Goal: Information Seeking & Learning: Learn about a topic

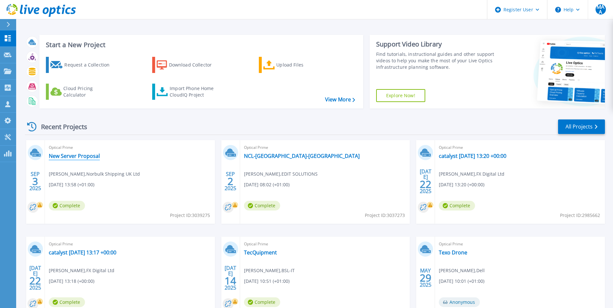
click at [83, 154] on link "New Server Proposal" at bounding box center [74, 156] width 51 height 6
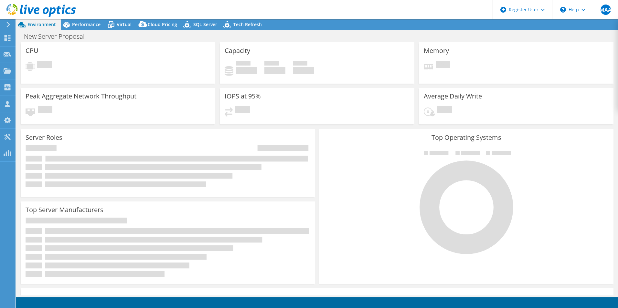
select select "USD"
select select "EULondon"
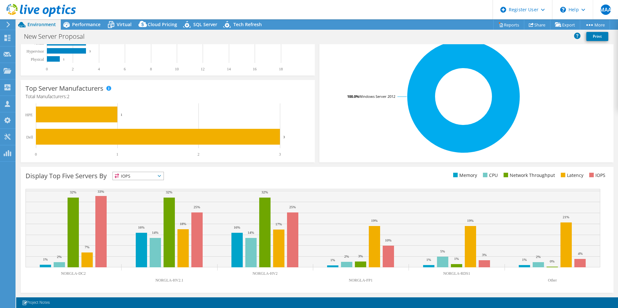
scroll to position [58, 0]
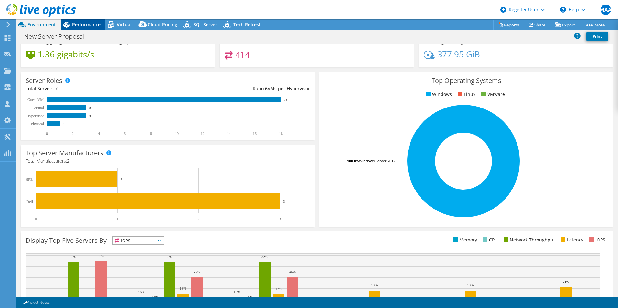
click at [79, 26] on span "Performance" at bounding box center [86, 24] width 28 height 6
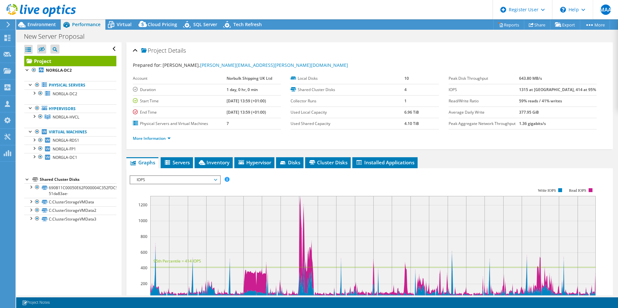
click at [46, 20] on div at bounding box center [38, 11] width 76 height 22
click at [45, 22] on span "Environment" at bounding box center [41, 24] width 28 height 6
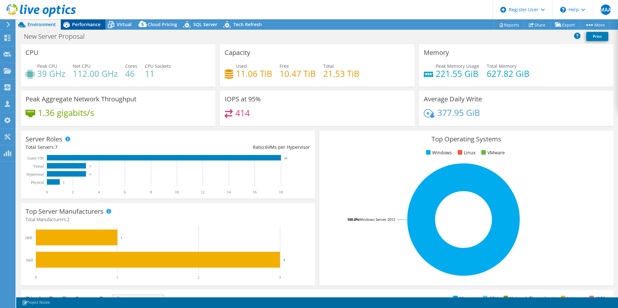
click at [77, 23] on span "Performance" at bounding box center [86, 24] width 28 height 6
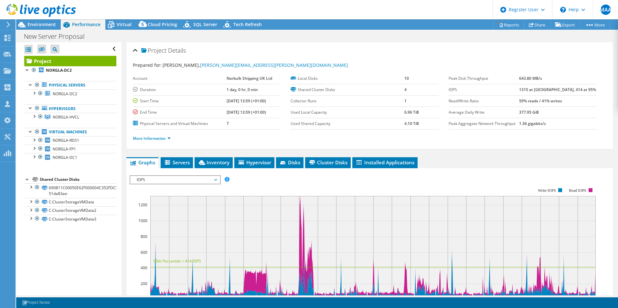
click at [183, 176] on span "IOPS" at bounding box center [174, 180] width 83 height 8
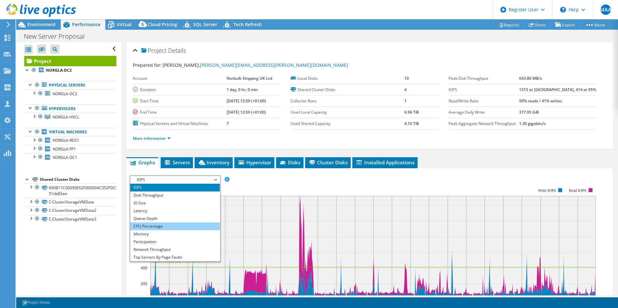
click at [167, 225] on li "CPU Percentage" at bounding box center [174, 227] width 89 height 8
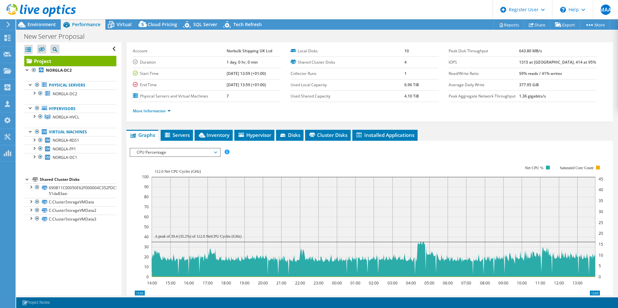
scroll to position [65, 0]
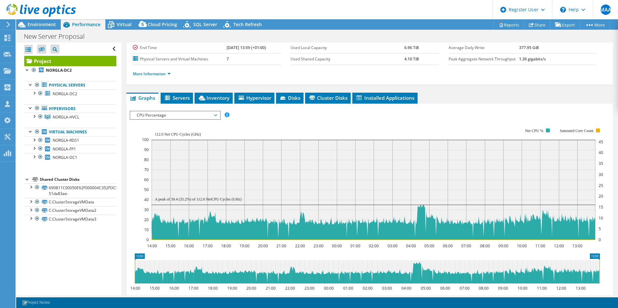
click at [200, 116] on span "CPU Percentage" at bounding box center [174, 115] width 83 height 8
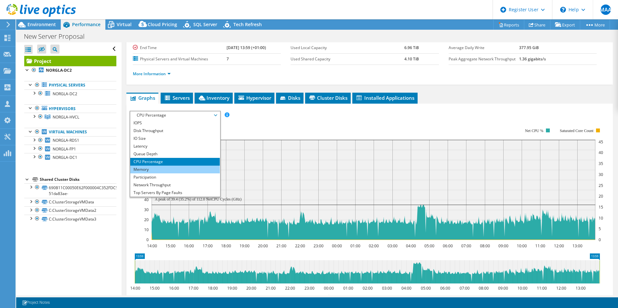
click at [161, 170] on li "Memory" at bounding box center [174, 170] width 89 height 8
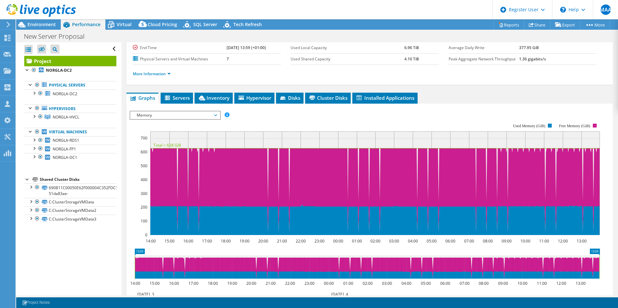
click at [215, 117] on span "Memory" at bounding box center [174, 115] width 83 height 8
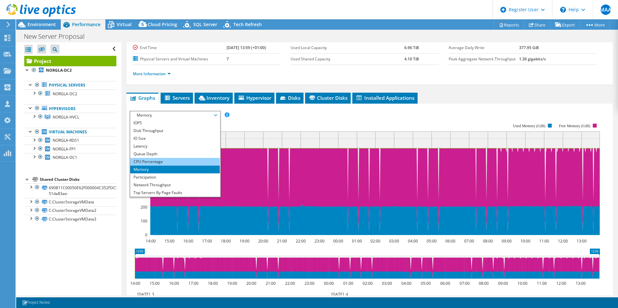
scroll to position [23, 0]
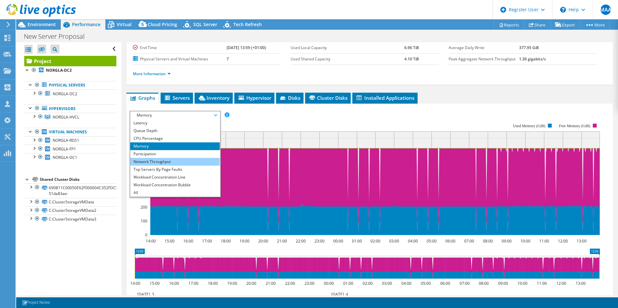
click at [170, 162] on li "Network Throughput" at bounding box center [174, 162] width 89 height 8
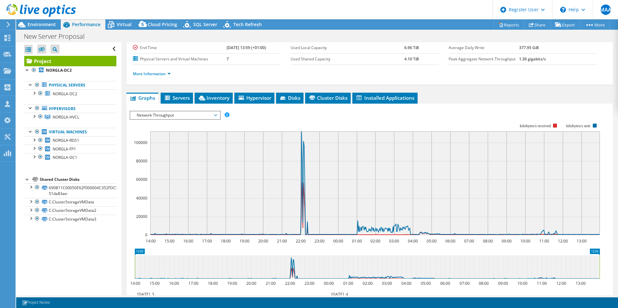
click at [214, 114] on span "Network Throughput" at bounding box center [174, 115] width 83 height 8
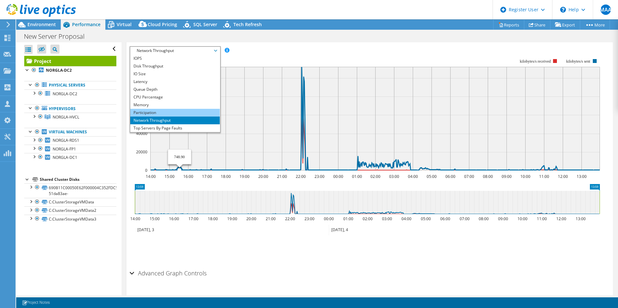
scroll to position [65, 0]
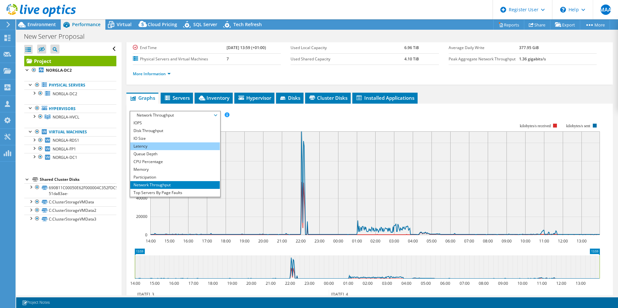
click at [156, 143] on li "Latency" at bounding box center [174, 146] width 89 height 8
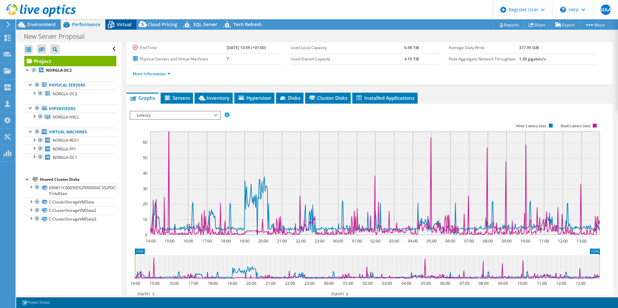
click at [121, 25] on span "Virtual" at bounding box center [124, 24] width 15 height 6
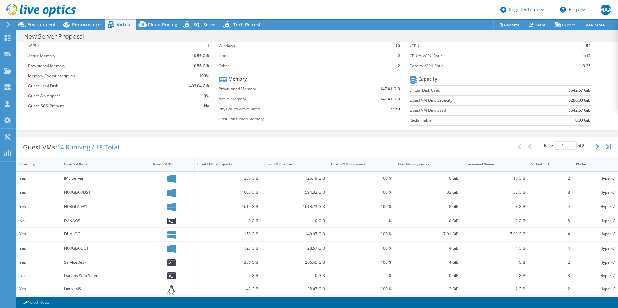
scroll to position [0, 0]
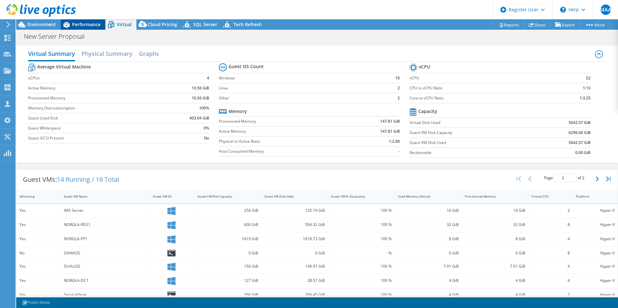
click at [89, 26] on span "Performance" at bounding box center [86, 24] width 28 height 6
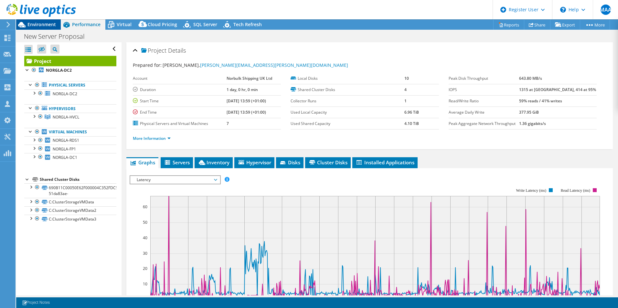
click at [37, 23] on span "Environment" at bounding box center [41, 24] width 28 height 6
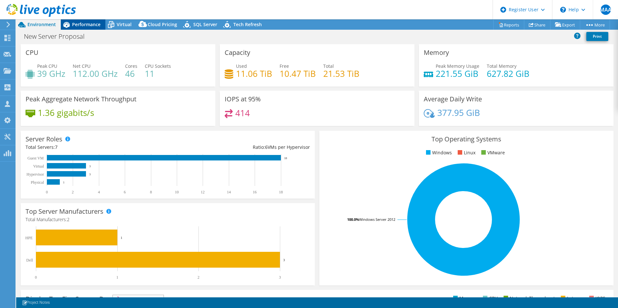
click at [88, 25] on span "Performance" at bounding box center [86, 24] width 28 height 6
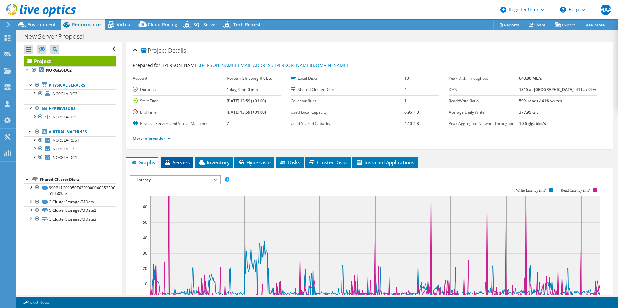
click at [178, 166] on li "Servers" at bounding box center [177, 162] width 32 height 11
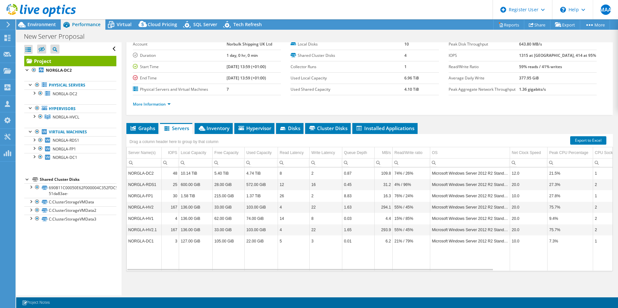
scroll to position [35, 0]
click at [221, 129] on span "Inventory" at bounding box center [214, 128] width 32 height 6
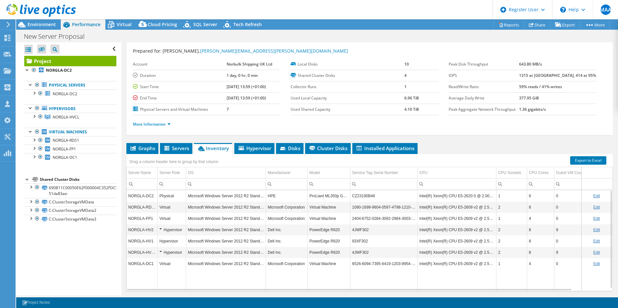
scroll to position [2, 0]
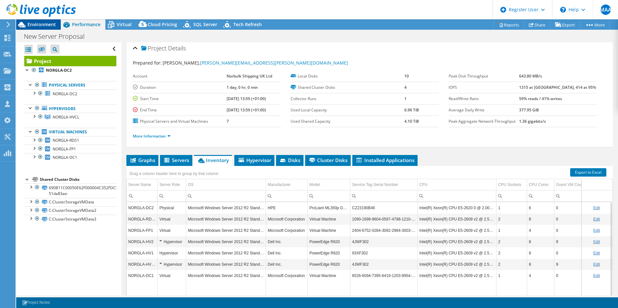
click at [47, 23] on span "Environment" at bounding box center [41, 24] width 28 height 6
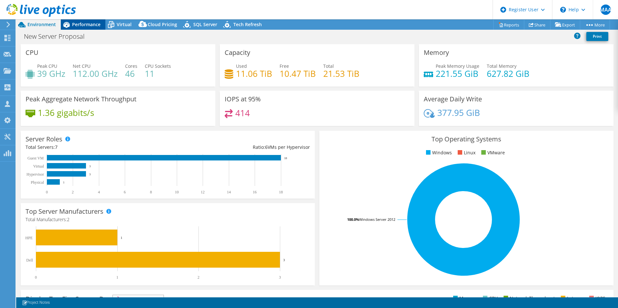
click at [94, 22] on span "Performance" at bounding box center [86, 24] width 28 height 6
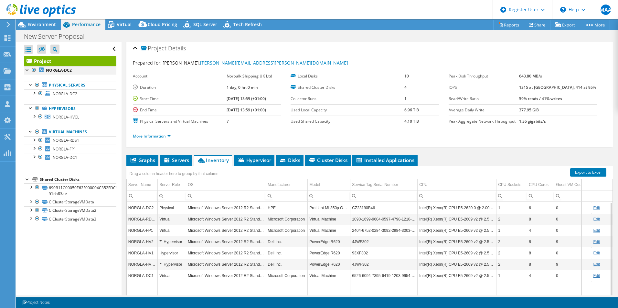
click at [34, 69] on div at bounding box center [34, 70] width 6 height 8
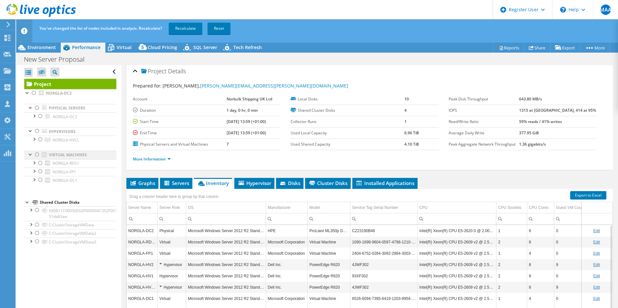
click at [37, 156] on div at bounding box center [37, 155] width 6 height 8
click at [187, 28] on link "Recalculate" at bounding box center [186, 29] width 34 height 12
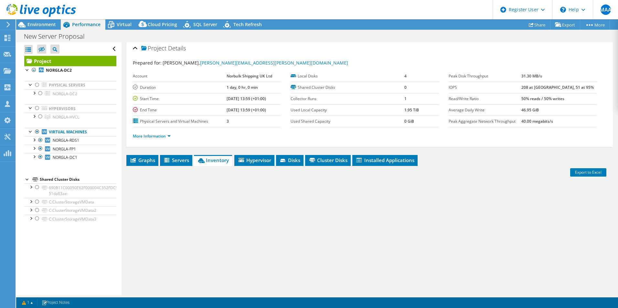
radio input "false"
radio input "true"
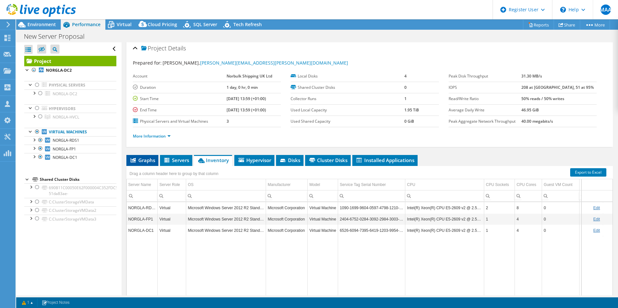
click at [145, 162] on span "Graphs" at bounding box center [143, 160] width 26 height 6
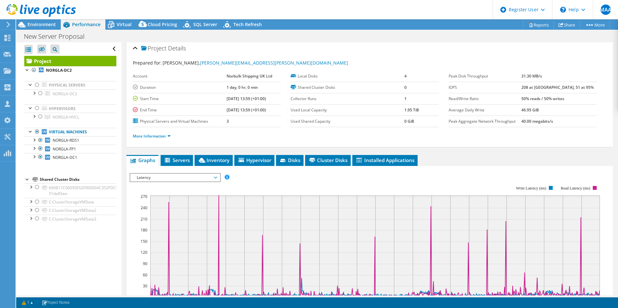
click at [158, 173] on div "Latency IOPS Disk Throughput IO Size Latency Queue Depth CPU Percentage Memory …" at bounding box center [175, 177] width 91 height 9
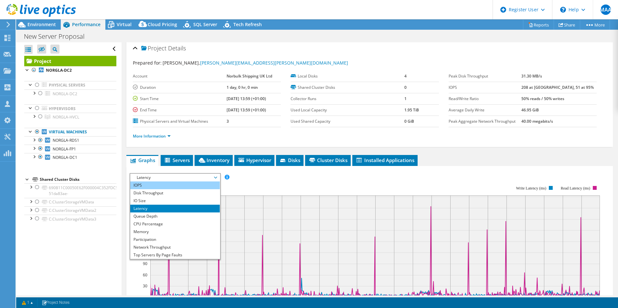
click at [158, 184] on li "IOPS" at bounding box center [174, 186] width 89 height 8
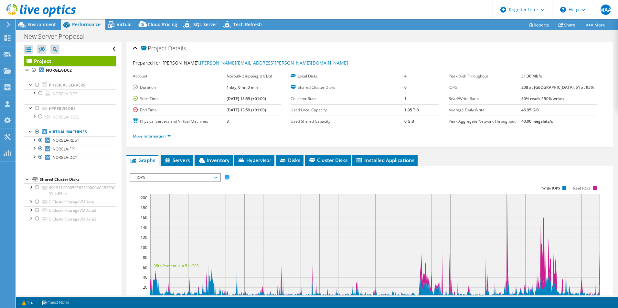
click at [165, 179] on span "IOPS" at bounding box center [174, 178] width 83 height 8
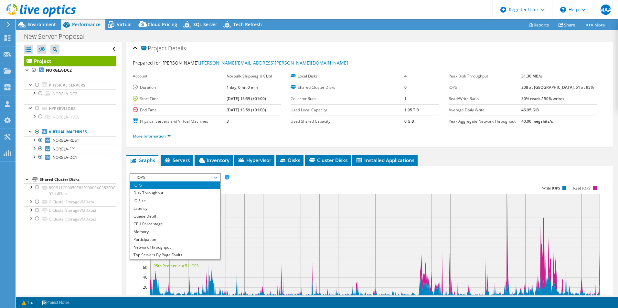
click at [122, 18] on header "MAA Dell User Mohd Abdul Aleem Mohd.Abdul.Aleem@dell.com Dell My Profile Log Ou…" at bounding box center [309, 9] width 618 height 19
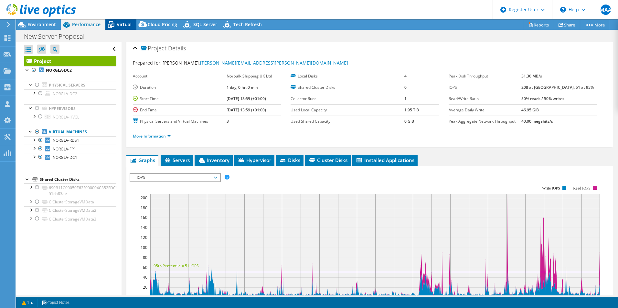
click at [115, 27] on icon at bounding box center [110, 24] width 11 height 11
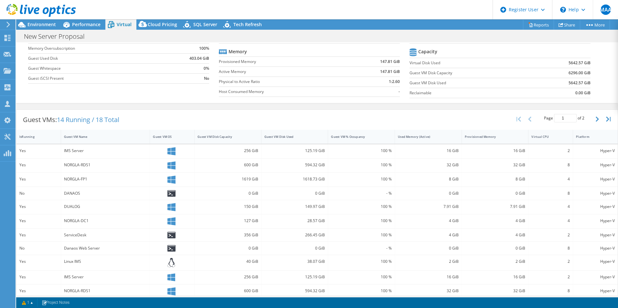
scroll to position [0, 0]
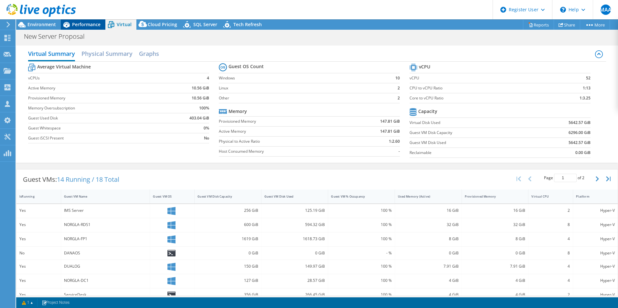
click at [92, 24] on span "Performance" at bounding box center [86, 24] width 28 height 6
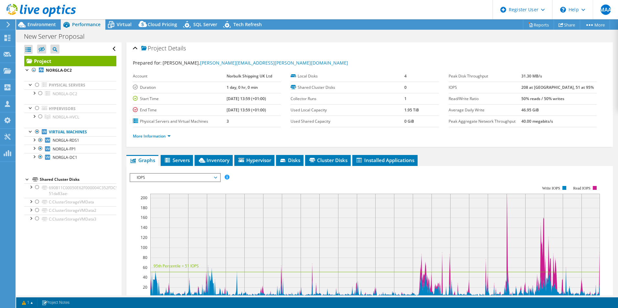
scroll to position [35, 0]
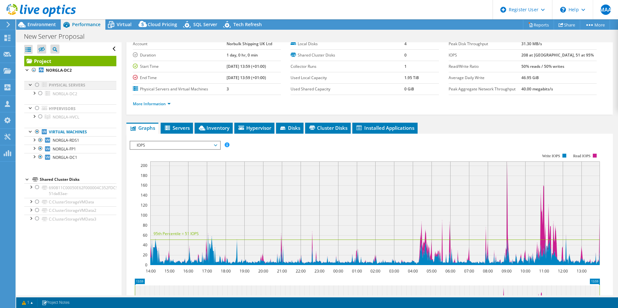
click at [35, 85] on div at bounding box center [37, 85] width 6 height 8
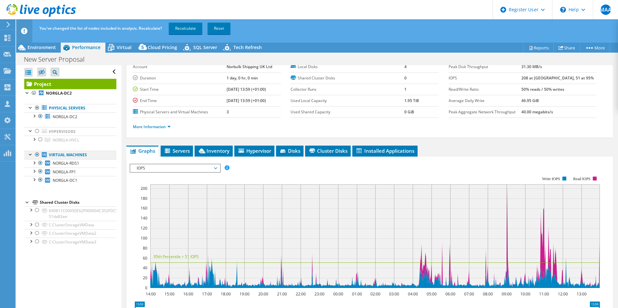
click at [36, 155] on div at bounding box center [37, 155] width 6 height 8
click at [182, 30] on link "Recalculate" at bounding box center [186, 29] width 34 height 12
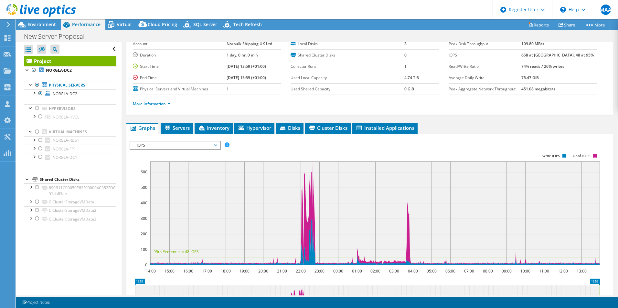
click at [209, 145] on span "IOPS" at bounding box center [174, 145] width 83 height 8
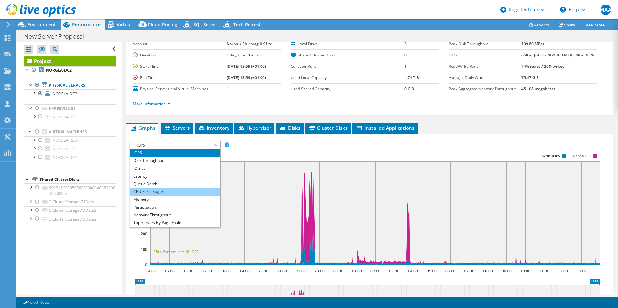
click at [156, 189] on li "CPU Percentage" at bounding box center [174, 192] width 89 height 8
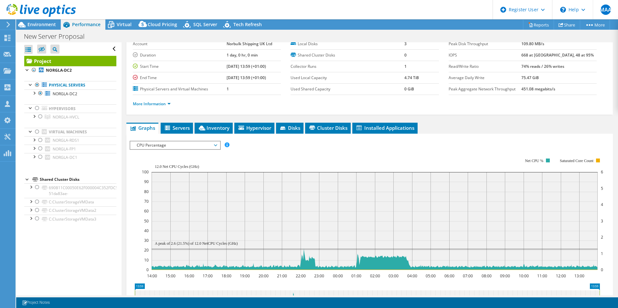
click at [180, 143] on span "CPU Percentage" at bounding box center [174, 145] width 83 height 8
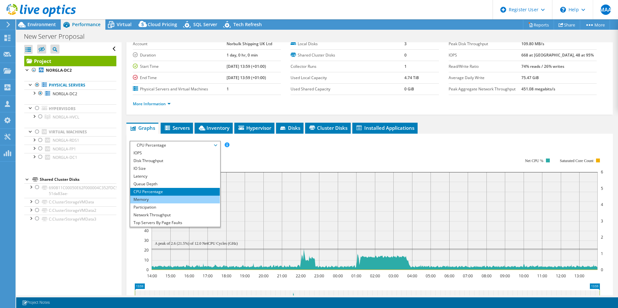
click at [151, 197] on li "Memory" at bounding box center [174, 200] width 89 height 8
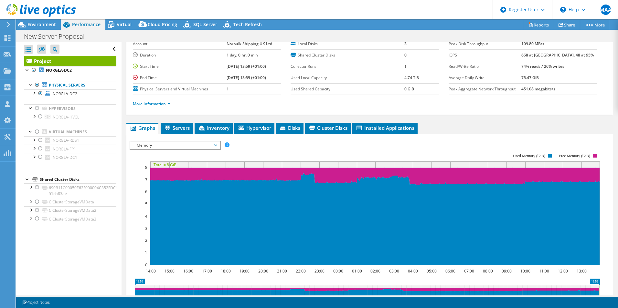
click at [176, 147] on span "Memory" at bounding box center [174, 145] width 83 height 8
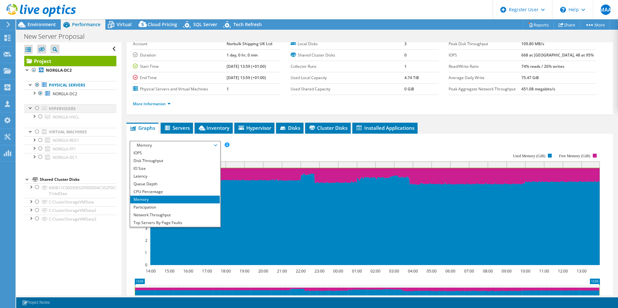
click at [38, 108] on div at bounding box center [37, 108] width 6 height 8
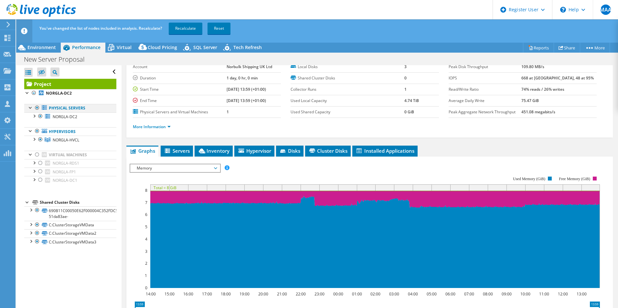
click at [36, 108] on div at bounding box center [37, 108] width 6 height 8
click at [37, 107] on div at bounding box center [37, 108] width 6 height 8
click at [38, 133] on div at bounding box center [37, 131] width 6 height 8
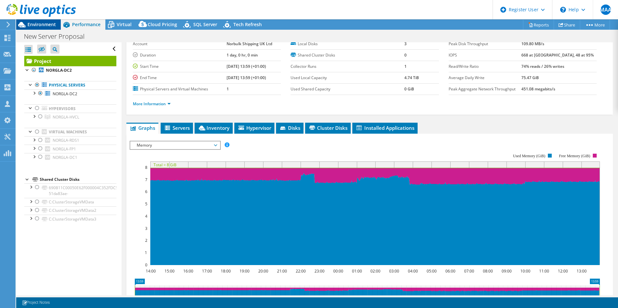
click at [50, 25] on span "Environment" at bounding box center [41, 24] width 28 height 6
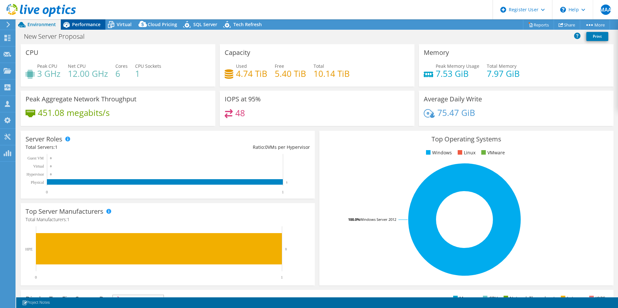
click at [79, 23] on span "Performance" at bounding box center [86, 24] width 28 height 6
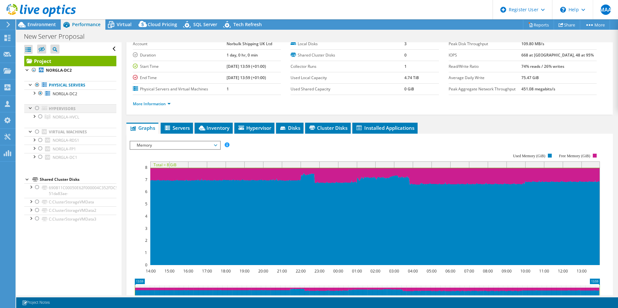
click at [39, 107] on div at bounding box center [37, 108] width 6 height 8
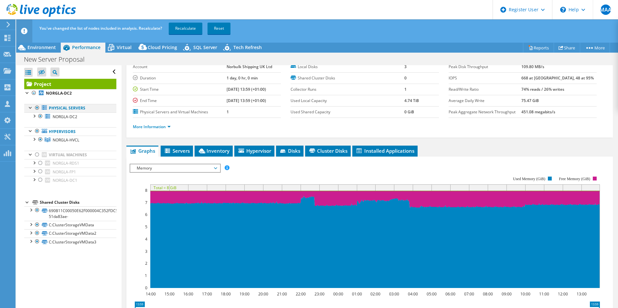
click at [37, 108] on div at bounding box center [37, 108] width 6 height 8
click at [181, 27] on link "Recalculate" at bounding box center [186, 29] width 34 height 12
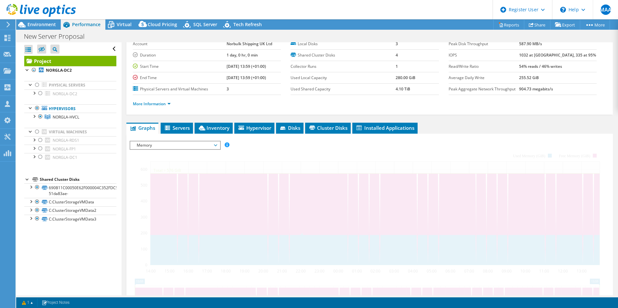
radio input "true"
radio input "false"
click at [149, 144] on span "Memory" at bounding box center [174, 145] width 83 height 8
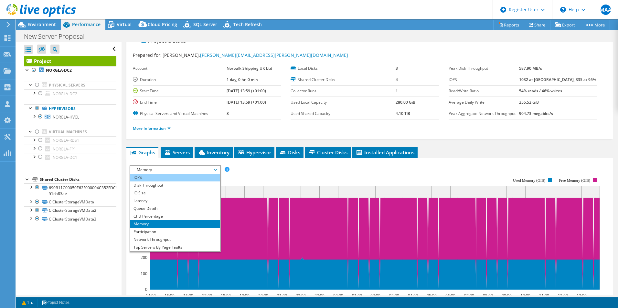
scroll to position [0, 0]
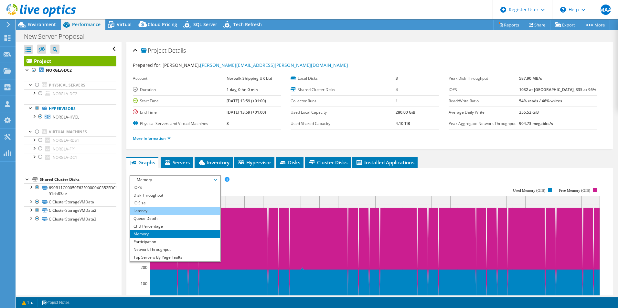
click at [155, 211] on li "Latency" at bounding box center [174, 211] width 89 height 8
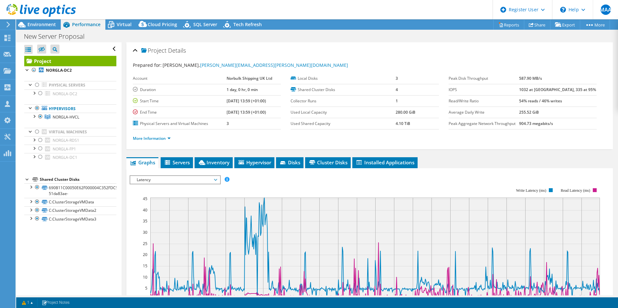
click at [163, 178] on span "Latency" at bounding box center [174, 180] width 83 height 8
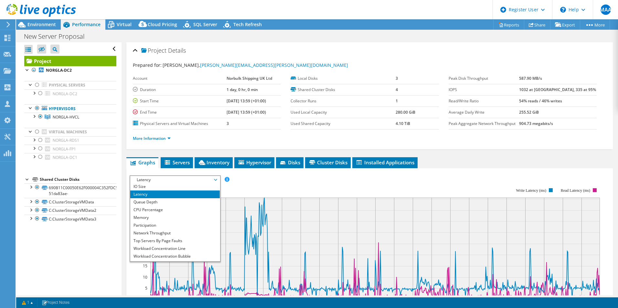
scroll to position [23, 0]
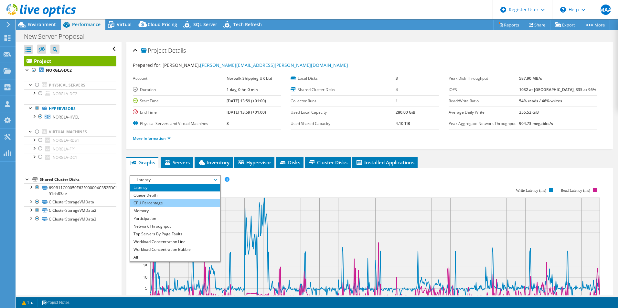
click at [151, 203] on li "CPU Percentage" at bounding box center [174, 203] width 89 height 8
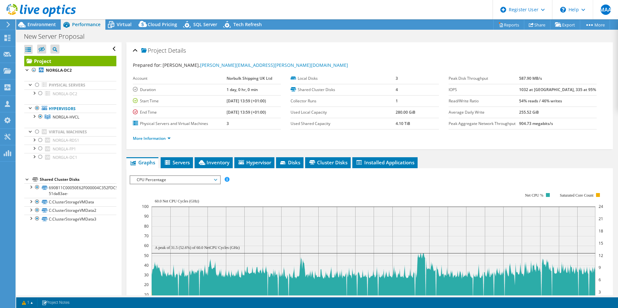
click at [173, 180] on span "CPU Percentage" at bounding box center [174, 180] width 83 height 8
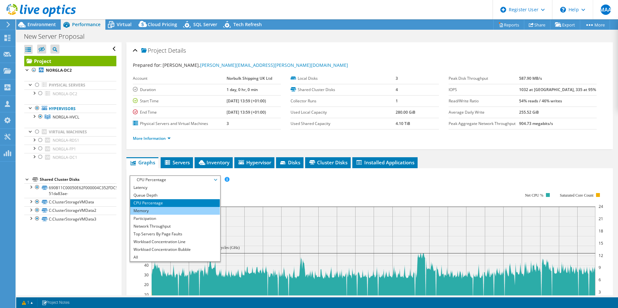
click at [152, 213] on li "Memory" at bounding box center [174, 211] width 89 height 8
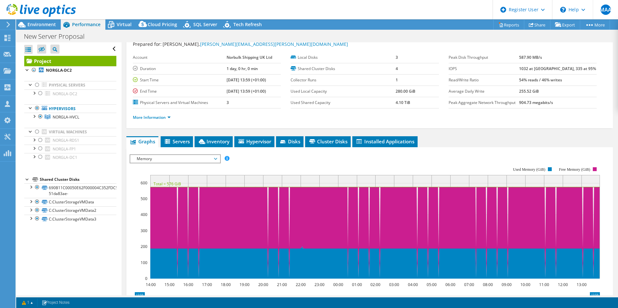
scroll to position [0, 0]
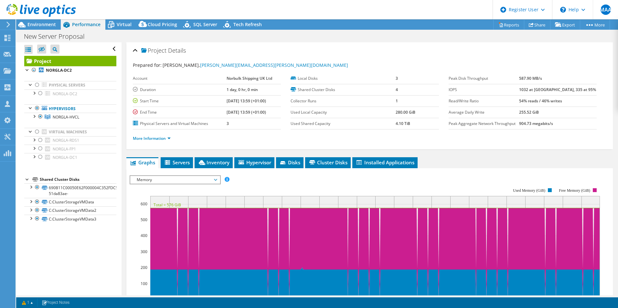
click at [172, 180] on span "Memory" at bounding box center [174, 180] width 83 height 8
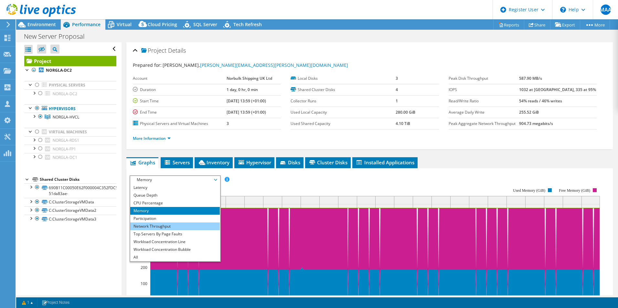
click at [165, 225] on li "Network Throughput" at bounding box center [174, 227] width 89 height 8
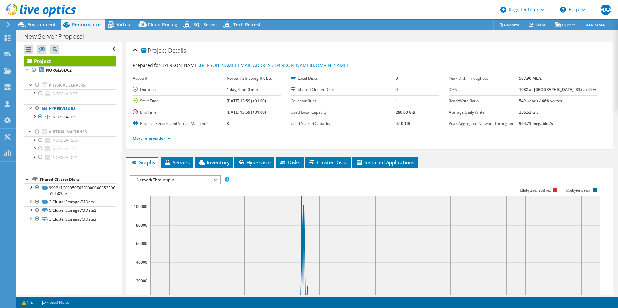
click at [168, 177] on span "Network Throughput" at bounding box center [174, 180] width 83 height 8
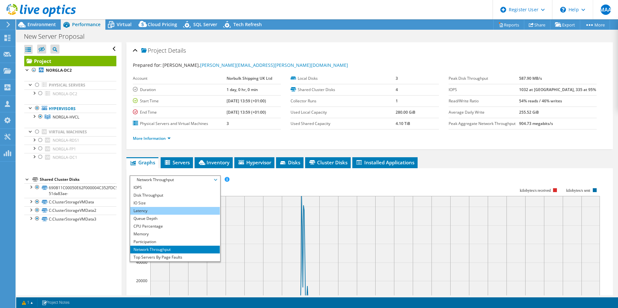
click at [147, 208] on li "Latency" at bounding box center [174, 211] width 89 height 8
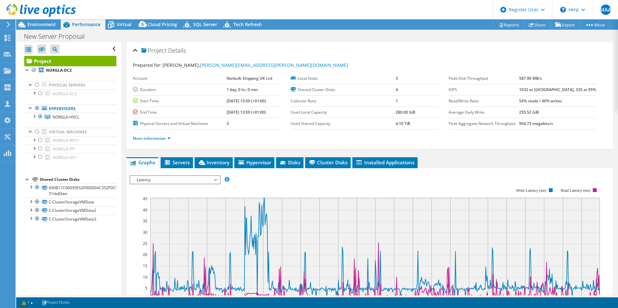
click at [159, 179] on span "Latency" at bounding box center [174, 180] width 83 height 8
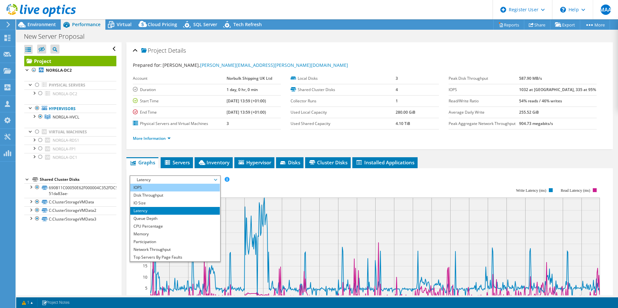
click at [149, 189] on li "IOPS" at bounding box center [174, 188] width 89 height 8
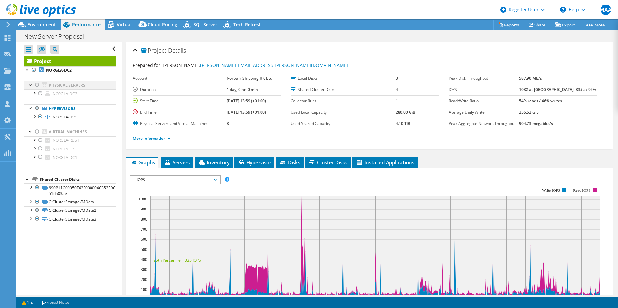
click at [36, 86] on div at bounding box center [37, 85] width 6 height 8
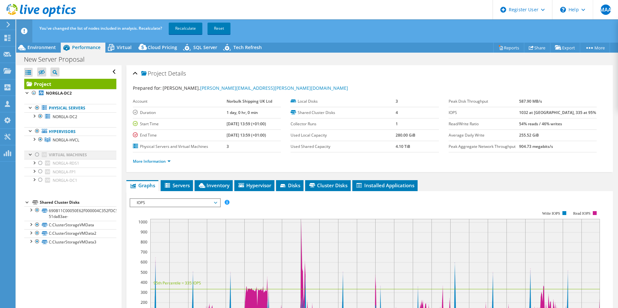
click at [38, 153] on div at bounding box center [37, 155] width 6 height 8
click at [179, 27] on link "Recalculate" at bounding box center [186, 29] width 34 height 12
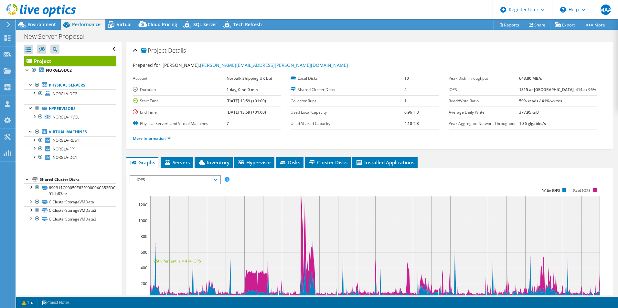
click at [363, 52] on div "Project Details" at bounding box center [369, 51] width 473 height 14
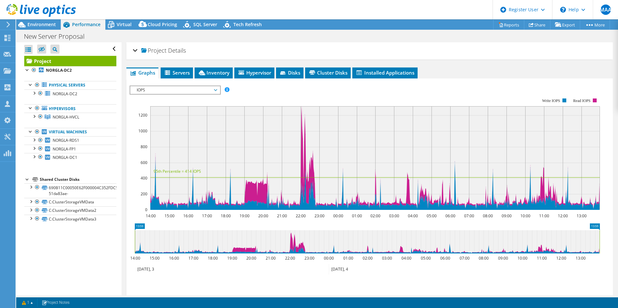
click at [133, 50] on div "Project Details" at bounding box center [369, 51] width 473 height 14
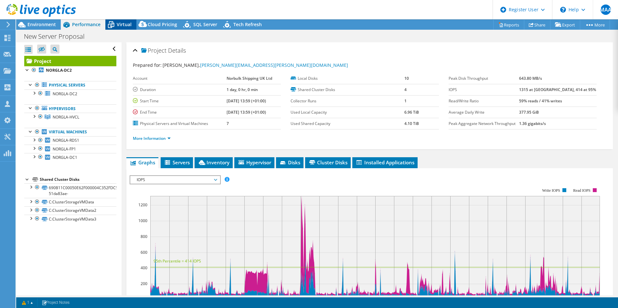
click at [121, 25] on span "Virtual" at bounding box center [124, 24] width 15 height 6
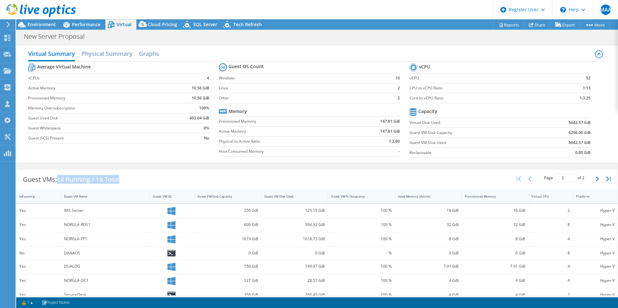
drag, startPoint x: 58, startPoint y: 179, endPoint x: 139, endPoint y: 177, distance: 80.5
click at [139, 177] on div "Guest VMs: 14 Running / 18 Total Page 1 of 2 5 rows 10 rows 20 rows 25 rows 50 …" at bounding box center [316, 180] width 601 height 20
drag, startPoint x: 139, startPoint y: 177, endPoint x: 165, endPoint y: 180, distance: 27.0
click at [165, 180] on div "Guest VMs: 14 Running / 18 Total Page 1 of 2 5 rows 10 rows 20 rows 25 rows 50 …" at bounding box center [316, 180] width 601 height 20
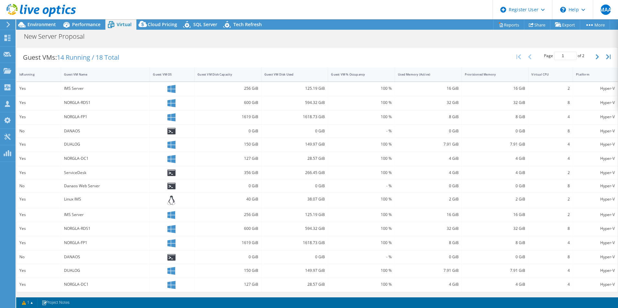
scroll to position [25, 0]
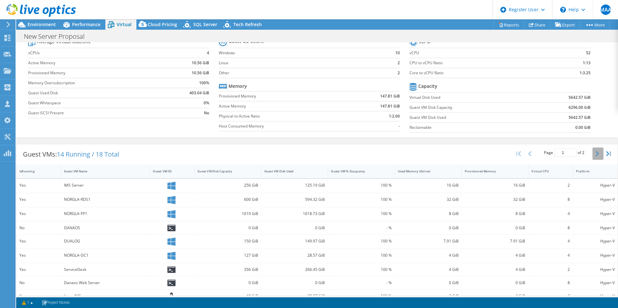
click at [592, 152] on button "button" at bounding box center [597, 154] width 11 height 12
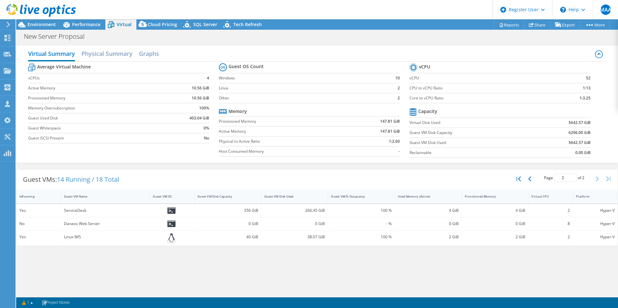
scroll to position [0, 0]
click at [532, 179] on button "button" at bounding box center [530, 179] width 11 height 12
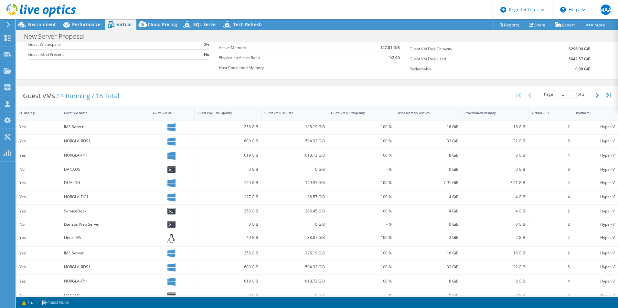
scroll to position [122, 0]
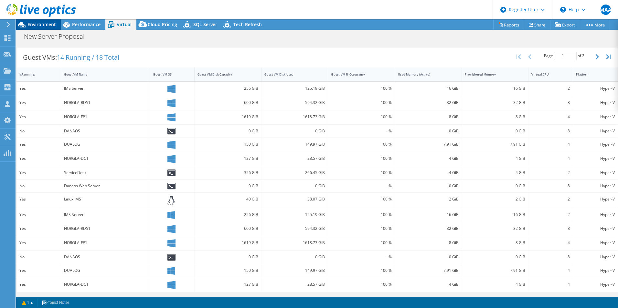
click at [51, 25] on span "Environment" at bounding box center [41, 24] width 28 height 6
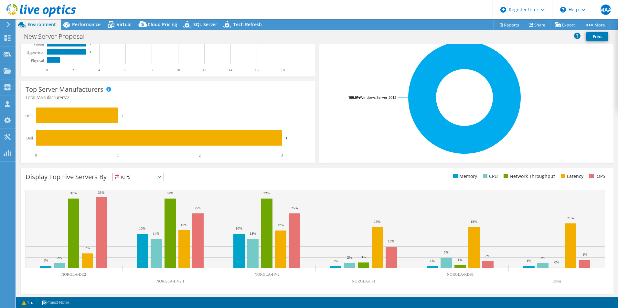
scroll to position [0, 0]
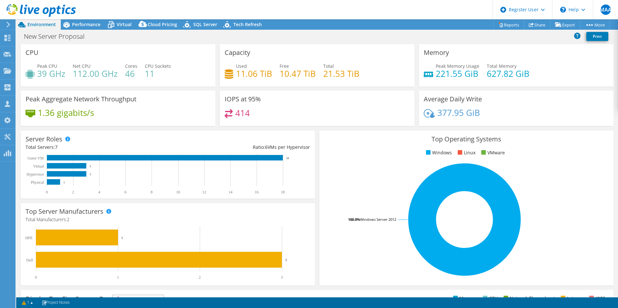
click at [335, 13] on header "MAA Dell User Mohd Abdul Aleem Mohd.Abdul.Aleem@dell.com Dell My Profile Log Ou…" at bounding box center [309, 9] width 618 height 19
click at [365, 8] on header "MAA Dell User Mohd Abdul Aleem Mohd.Abdul.Aleem@dell.com Dell My Profile Log Ou…" at bounding box center [309, 9] width 618 height 19
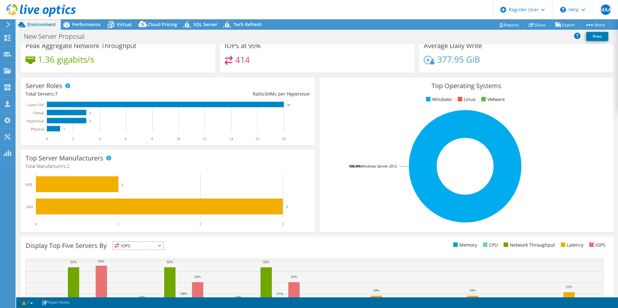
scroll to position [65, 0]
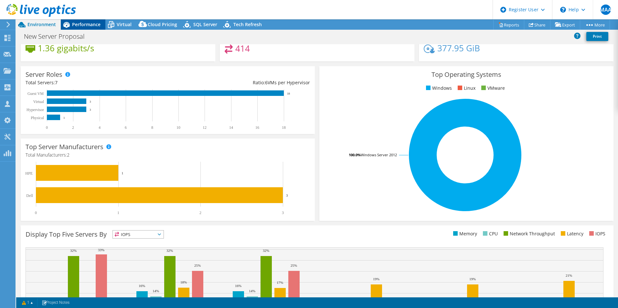
click at [81, 26] on span "Performance" at bounding box center [86, 24] width 28 height 6
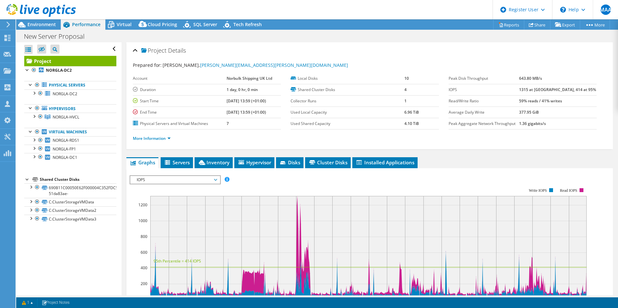
scroll to position [0, 0]
click at [42, 24] on span "Environment" at bounding box center [41, 24] width 28 height 6
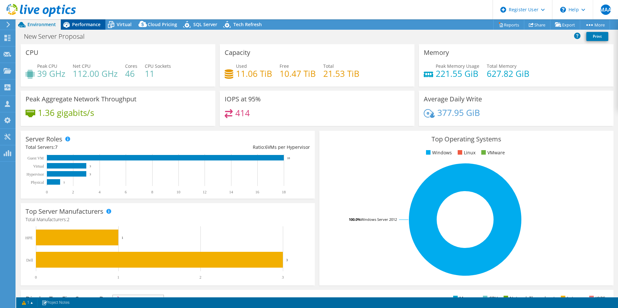
click at [99, 24] on span "Performance" at bounding box center [86, 24] width 28 height 6
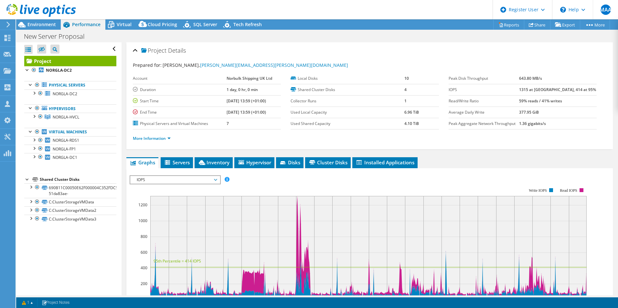
click at [127, 240] on section "IOPS Disk Throughput IO Size Latency Queue Depth CPU Percentage Memory Page Fau…" at bounding box center [369, 298] width 486 height 261
drag, startPoint x: 120, startPoint y: 26, endPoint x: 121, endPoint y: 30, distance: 4.0
click at [120, 26] on span "Virtual" at bounding box center [124, 24] width 15 height 6
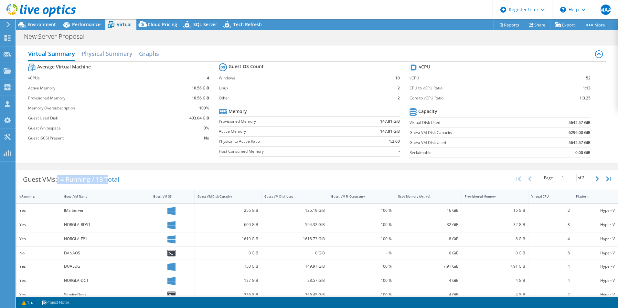
drag, startPoint x: 60, startPoint y: 182, endPoint x: 112, endPoint y: 181, distance: 52.7
click at [112, 181] on span "14 Running / 18 Total" at bounding box center [88, 179] width 62 height 9
drag, startPoint x: 112, startPoint y: 181, endPoint x: 148, endPoint y: 182, distance: 35.5
click at [148, 182] on div "Guest VMs: 14 Running / 18 Total Page 1 of 2 5 rows 10 rows 20 rows 25 rows 50 …" at bounding box center [316, 180] width 601 height 20
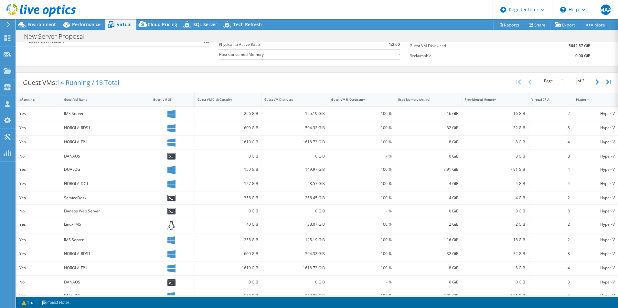
scroll to position [122, 0]
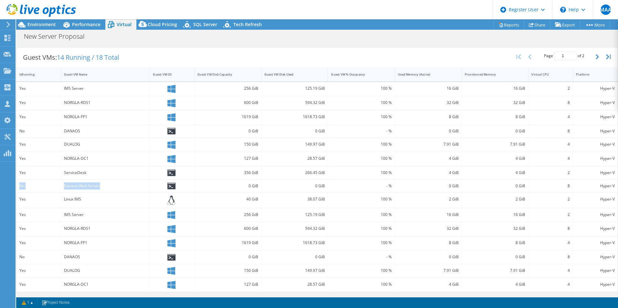
drag, startPoint x: 19, startPoint y: 185, endPoint x: 112, endPoint y: 188, distance: 93.1
click at [112, 188] on div "No Danaos Web Server 0 GiB 0 GiB - % 0 GiB 0 GiB 8 Hyper-V" at bounding box center [316, 186] width 601 height 13
drag, startPoint x: 21, startPoint y: 130, endPoint x: 89, endPoint y: 130, distance: 67.5
click at [89, 130] on div "No DANAOS 0 GiB 0 GiB - % 0 GiB 0 GiB 8 Hyper-V" at bounding box center [316, 131] width 601 height 13
drag, startPoint x: 17, startPoint y: 258, endPoint x: 91, endPoint y: 258, distance: 74.3
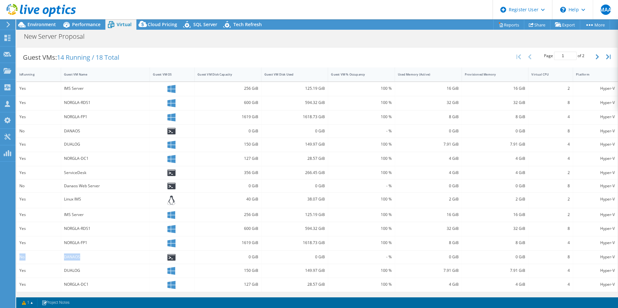
click at [91, 258] on div "No DANAOS 0 GiB 0 GiB - % 0 GiB 0 GiB 8 Hyper-V" at bounding box center [316, 257] width 601 height 13
drag, startPoint x: 592, startPoint y: 57, endPoint x: 582, endPoint y: 63, distance: 12.0
click at [595, 57] on icon "button" at bounding box center [596, 56] width 3 height 5
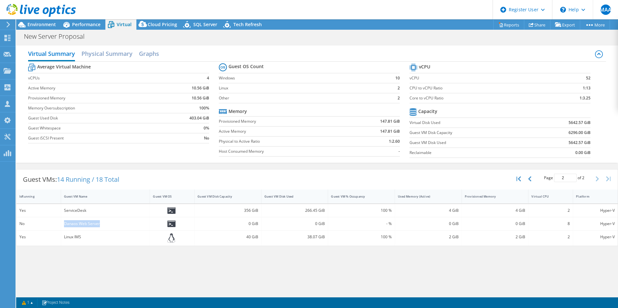
drag, startPoint x: 53, startPoint y: 225, endPoint x: 103, endPoint y: 227, distance: 50.4
click at [103, 227] on div "No Danaos Web Server 0 GiB 0 GiB - % 0 GiB 0 GiB 8 Hyper-V" at bounding box center [316, 223] width 601 height 13
drag, startPoint x: 103, startPoint y: 227, endPoint x: 113, endPoint y: 251, distance: 25.5
click at [113, 251] on div "Virtual Summary Physical Summary Graphs Average Virtual Machine vCPUs 4 Active …" at bounding box center [316, 168] width 601 height 253
click at [529, 177] on icon "button" at bounding box center [529, 178] width 3 height 5
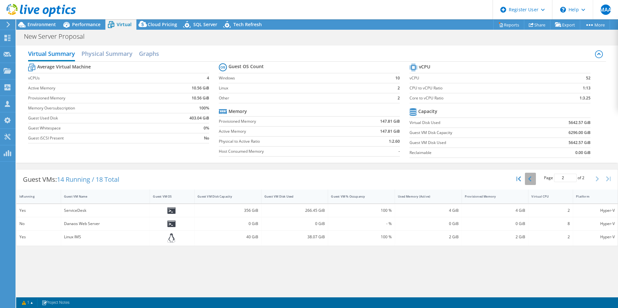
type input "1"
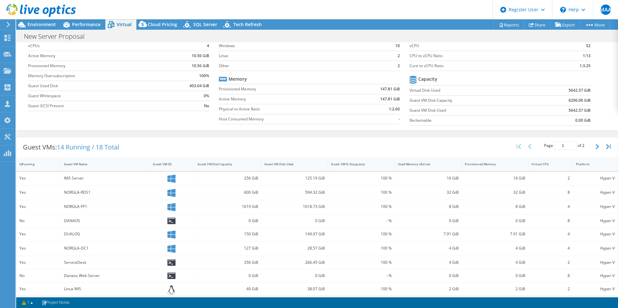
scroll to position [65, 0]
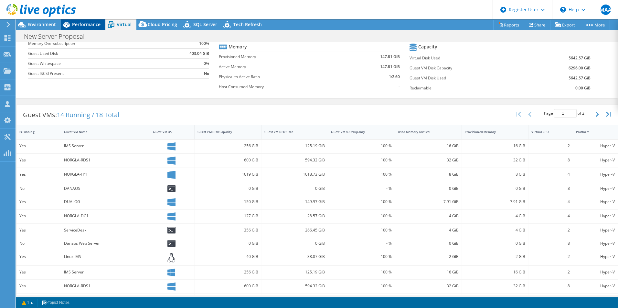
click at [80, 24] on span "Performance" at bounding box center [86, 24] width 28 height 6
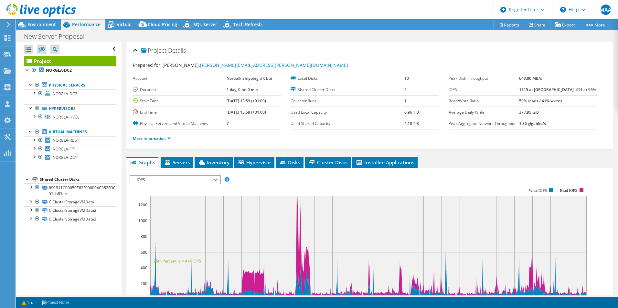
click at [126, 232] on section "IOPS Disk Throughput IO Size Latency Queue Depth CPU Percentage Memory Page Fau…" at bounding box center [369, 298] width 486 height 261
click at [36, 140] on div at bounding box center [34, 139] width 6 height 6
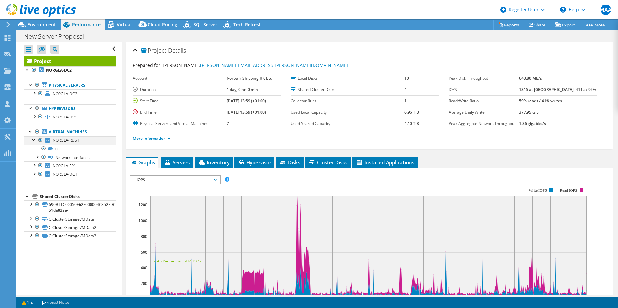
click at [36, 140] on div at bounding box center [34, 139] width 6 height 6
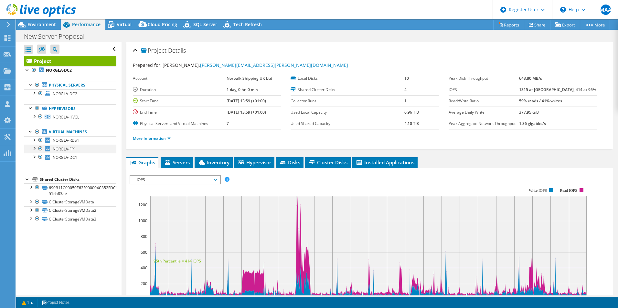
click at [34, 151] on div at bounding box center [34, 148] width 6 height 6
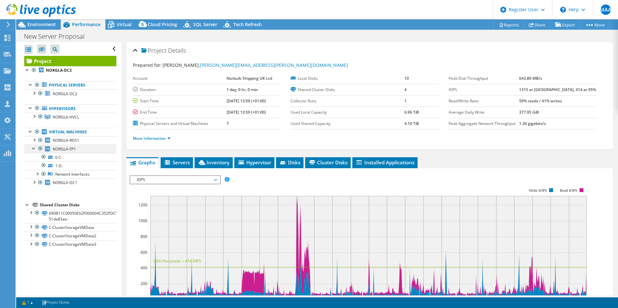
click at [34, 151] on div at bounding box center [34, 148] width 6 height 6
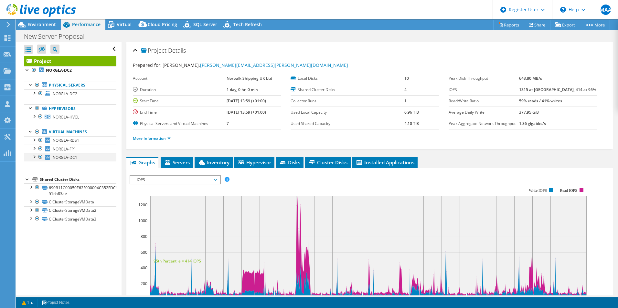
click at [33, 157] on div at bounding box center [34, 156] width 6 height 6
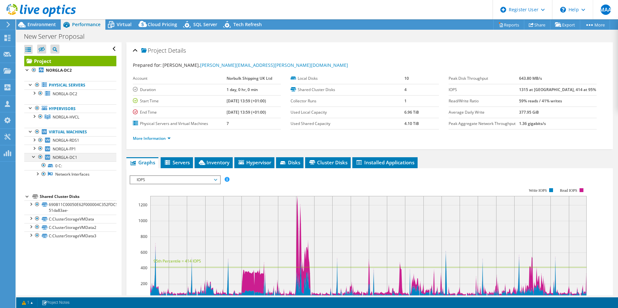
click at [33, 157] on div at bounding box center [34, 156] width 6 height 6
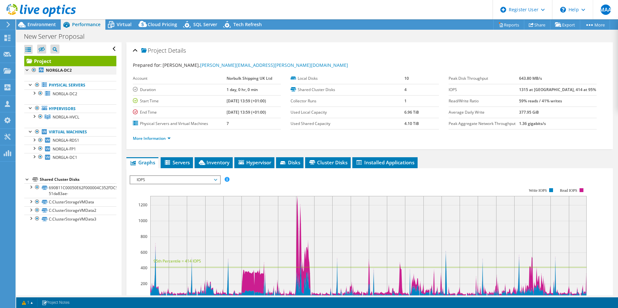
click at [34, 71] on div at bounding box center [34, 70] width 6 height 8
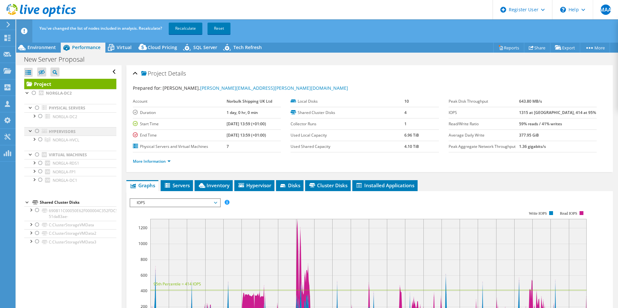
click at [37, 131] on div at bounding box center [37, 131] width 6 height 8
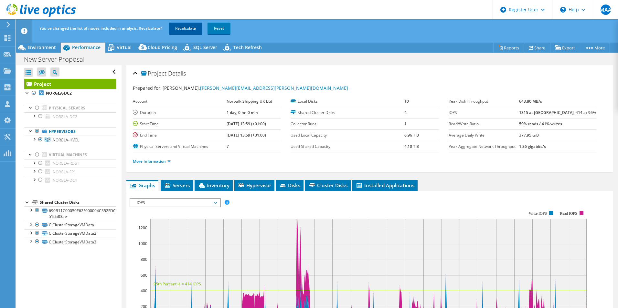
click at [188, 24] on link "Recalculate" at bounding box center [186, 29] width 34 height 12
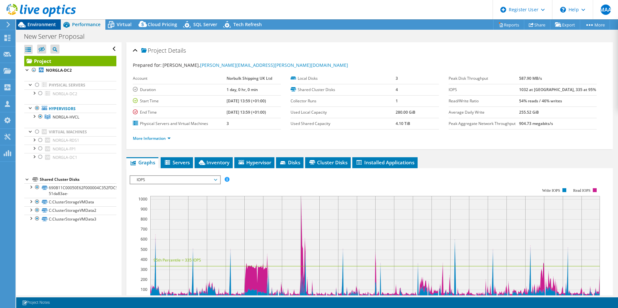
click at [43, 26] on span "Environment" at bounding box center [41, 24] width 28 height 6
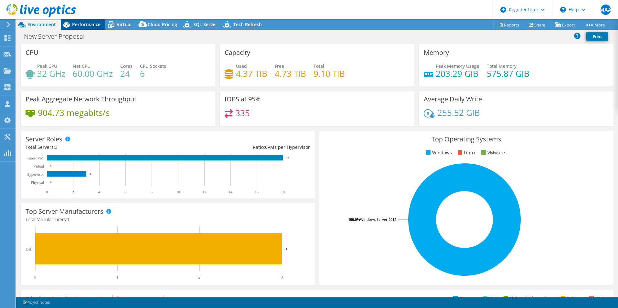
click at [86, 25] on span "Performance" at bounding box center [86, 24] width 28 height 6
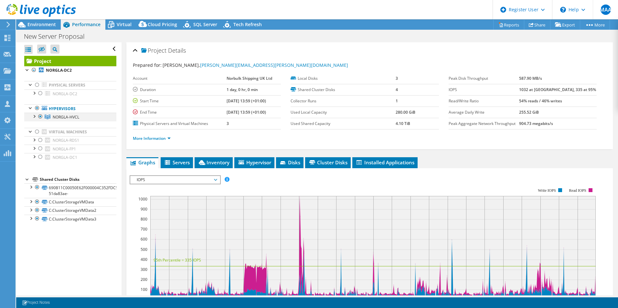
click at [35, 117] on div at bounding box center [34, 116] width 6 height 6
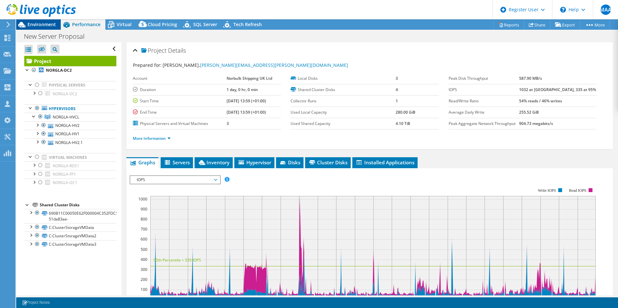
click at [37, 22] on span "Environment" at bounding box center [41, 24] width 28 height 6
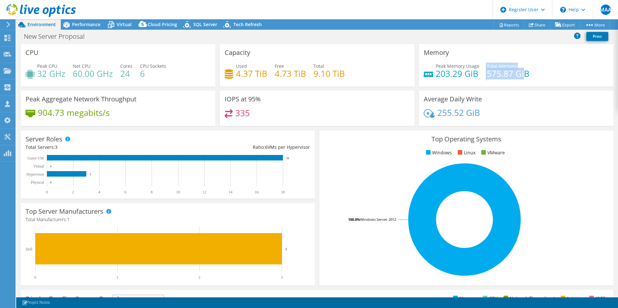
drag, startPoint x: 482, startPoint y: 76, endPoint x: 519, endPoint y: 76, distance: 37.8
click at [519, 76] on div "Peak Memory Usage 203.29 GiB Total Memory 575.87 GiB" at bounding box center [515, 73] width 185 height 21
drag, startPoint x: 431, startPoint y: 77, endPoint x: 451, endPoint y: 77, distance: 19.4
click at [451, 77] on div "Peak Memory Usage 203.29 GiB Total Memory 575.87 GiB" at bounding box center [515, 73] width 185 height 21
drag, startPoint x: 451, startPoint y: 77, endPoint x: 442, endPoint y: 85, distance: 12.6
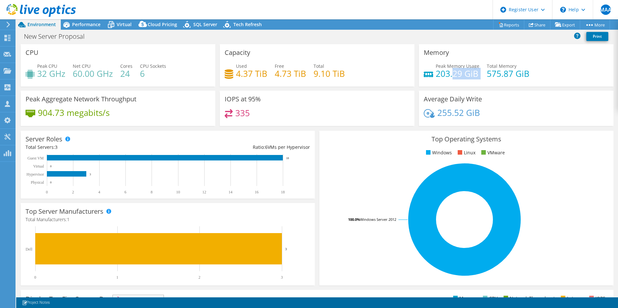
click at [445, 85] on div "Memory Peak Memory Usage 203.29 GiB Total Memory 575.87 GiB" at bounding box center [516, 65] width 194 height 42
drag, startPoint x: 316, startPoint y: 77, endPoint x: 320, endPoint y: 77, distance: 4.8
click at [320, 77] on div "Used 4.37 TiB Free 4.73 TiB Total 9.10 TiB" at bounding box center [316, 73] width 185 height 21
click at [319, 77] on h4 "9.10 TiB" at bounding box center [328, 73] width 31 height 7
drag, startPoint x: 237, startPoint y: 74, endPoint x: 249, endPoint y: 75, distance: 12.3
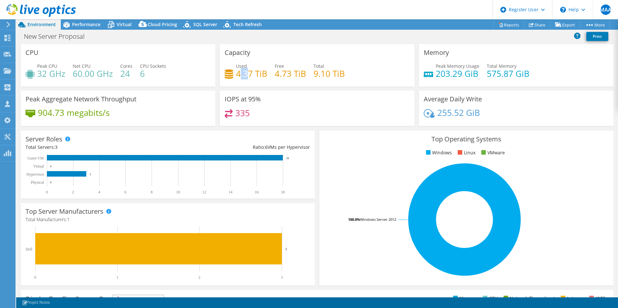
click at [248, 74] on h4 "4.37 TiB" at bounding box center [251, 73] width 31 height 7
click at [250, 75] on h4 "4.37 TiB" at bounding box center [251, 73] width 31 height 7
click at [78, 25] on span "Performance" at bounding box center [86, 24] width 28 height 6
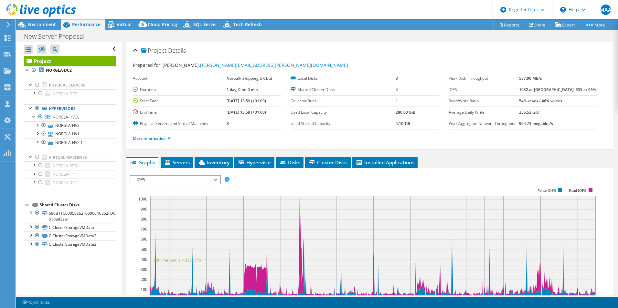
click at [150, 179] on span "IOPS" at bounding box center [174, 180] width 83 height 8
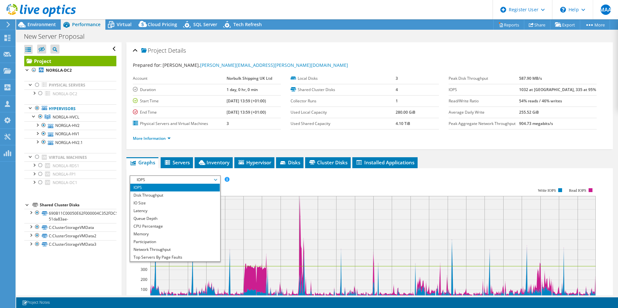
click at [150, 179] on span "IOPS" at bounding box center [174, 180] width 83 height 8
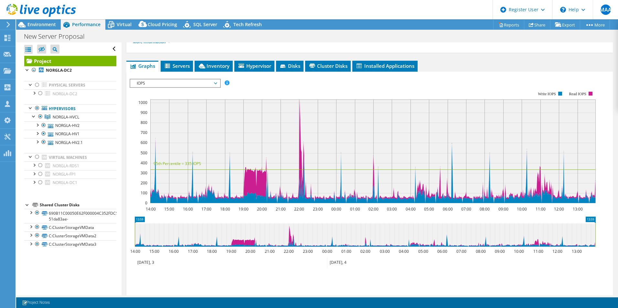
scroll to position [97, 0]
click at [215, 82] on span "IOPS" at bounding box center [174, 83] width 83 height 8
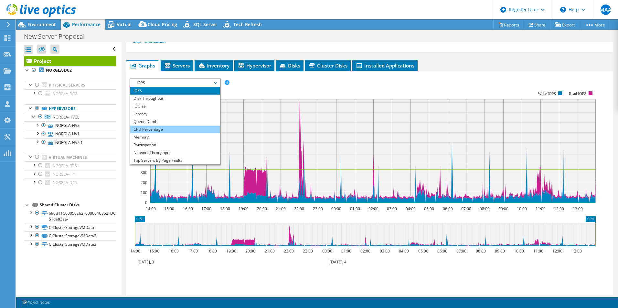
click at [161, 128] on li "CPU Percentage" at bounding box center [174, 130] width 89 height 8
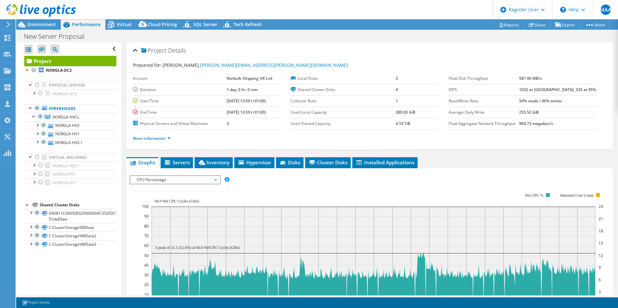
select select "EULondon"
select select "USD"
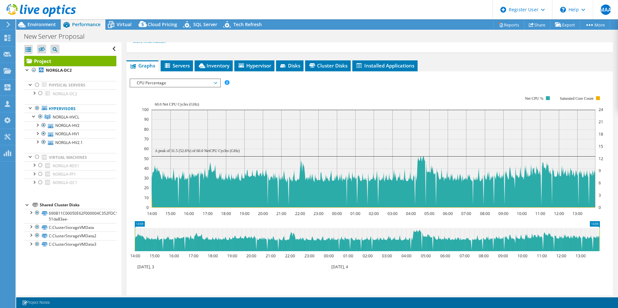
click at [168, 80] on span "CPU Percentage" at bounding box center [174, 83] width 83 height 8
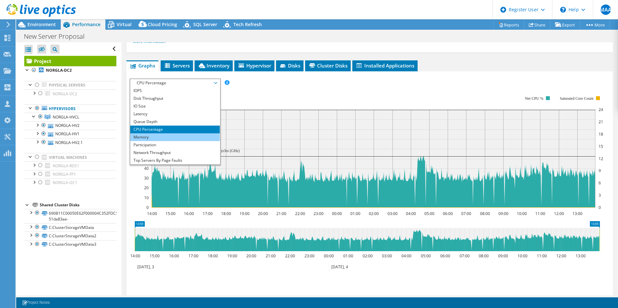
click at [161, 140] on li "Memory" at bounding box center [174, 137] width 89 height 8
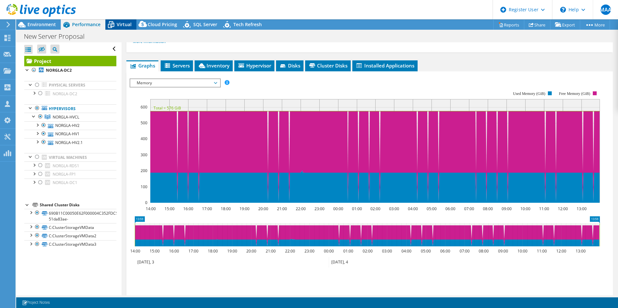
click at [130, 25] on span "Virtual" at bounding box center [124, 24] width 15 height 6
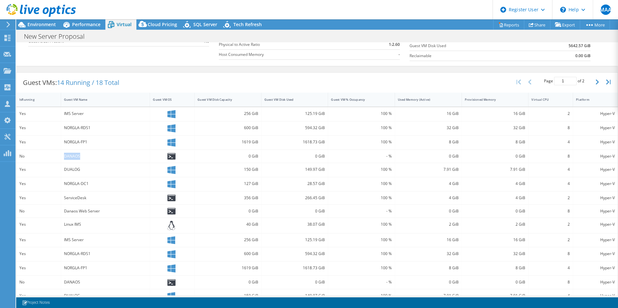
drag, startPoint x: 61, startPoint y: 159, endPoint x: 85, endPoint y: 159, distance: 24.2
click at [85, 159] on div "DANAOS" at bounding box center [105, 156] width 89 height 13
drag, startPoint x: 63, startPoint y: 213, endPoint x: 101, endPoint y: 212, distance: 38.4
click at [101, 212] on div "Danaos Web Server" at bounding box center [105, 211] width 89 height 13
drag, startPoint x: 101, startPoint y: 212, endPoint x: 75, endPoint y: 215, distance: 26.3
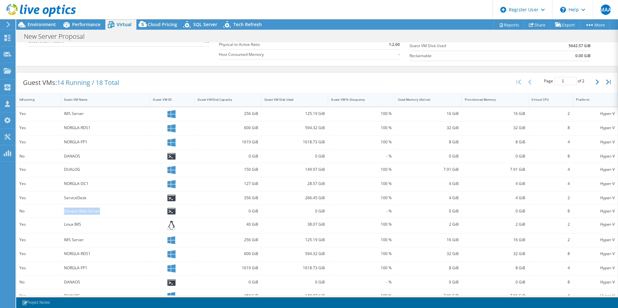
click at [75, 215] on div "Danaos Web Server" at bounding box center [105, 211] width 89 height 13
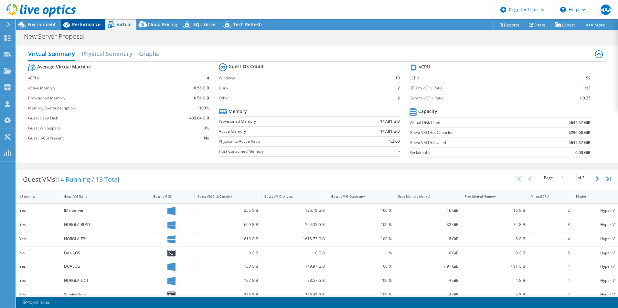
click at [90, 26] on span "Performance" at bounding box center [86, 24] width 28 height 6
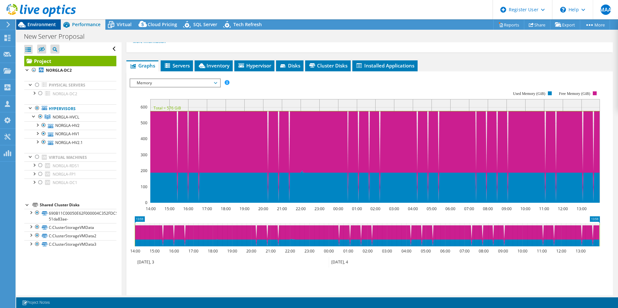
click at [44, 25] on span "Environment" at bounding box center [41, 24] width 28 height 6
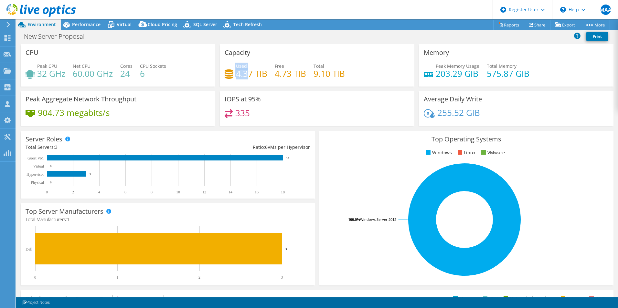
drag, startPoint x: 233, startPoint y: 74, endPoint x: 244, endPoint y: 75, distance: 10.7
click at [244, 75] on div "Used 4.37 TiB" at bounding box center [245, 70] width 43 height 15
drag, startPoint x: 244, startPoint y: 75, endPoint x: 263, endPoint y: 84, distance: 21.1
click at [263, 84] on div "Capacity Used 4.37 TiB Free 4.73 TiB Total 9.10 TiB" at bounding box center [317, 65] width 194 height 42
click at [89, 22] on span "Performance" at bounding box center [86, 24] width 28 height 6
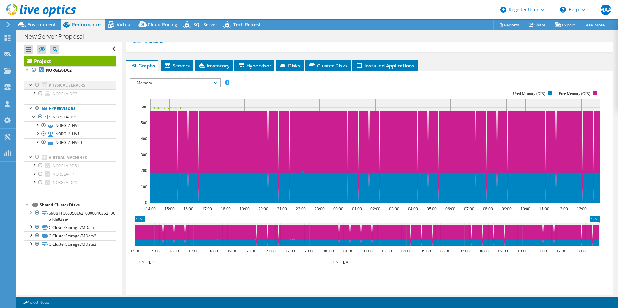
click at [36, 85] on div at bounding box center [37, 85] width 6 height 8
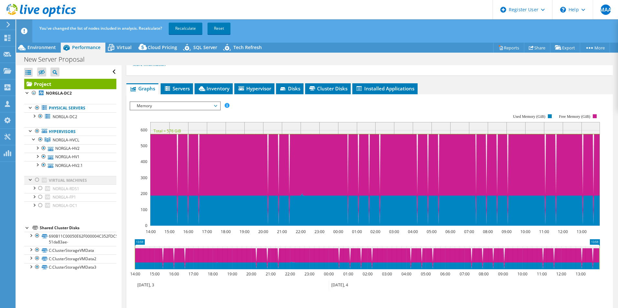
click at [37, 180] on div at bounding box center [37, 180] width 6 height 8
click at [186, 29] on link "Recalculate" at bounding box center [186, 29] width 34 height 12
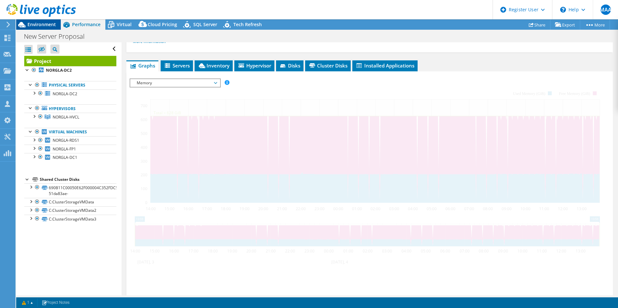
click at [40, 26] on span "Environment" at bounding box center [41, 24] width 28 height 6
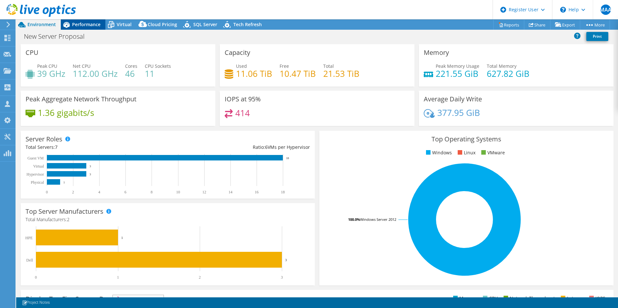
click at [84, 27] on span "Performance" at bounding box center [86, 24] width 28 height 6
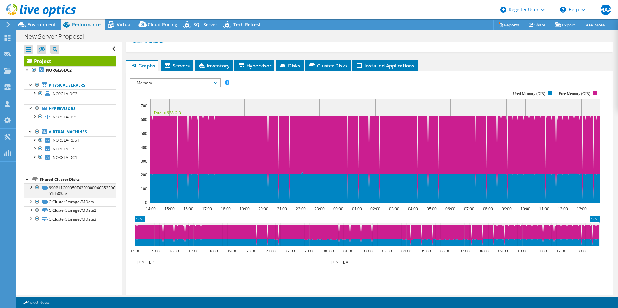
click at [38, 187] on div at bounding box center [37, 187] width 6 height 8
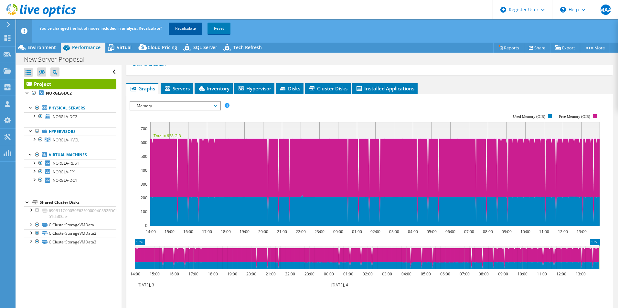
click at [197, 26] on link "Recalculate" at bounding box center [186, 29] width 34 height 12
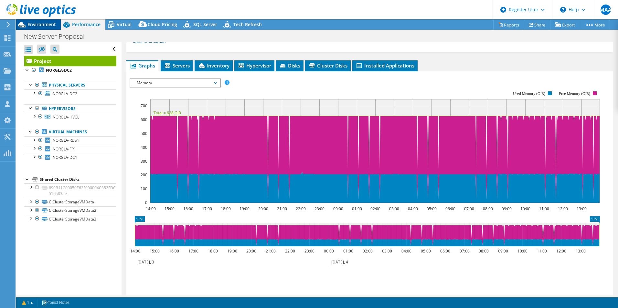
click at [37, 23] on span "Environment" at bounding box center [41, 24] width 28 height 6
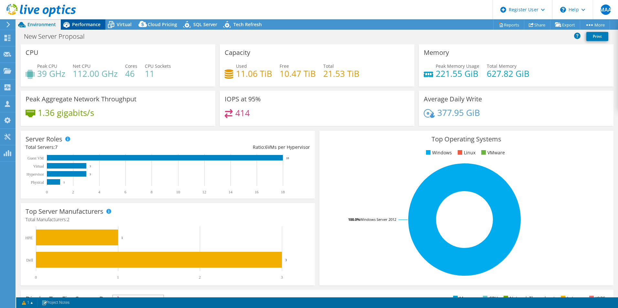
click at [82, 27] on span "Performance" at bounding box center [86, 24] width 28 height 6
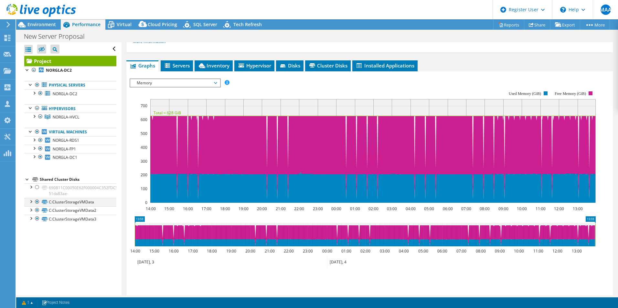
click at [36, 203] on div at bounding box center [37, 202] width 6 height 8
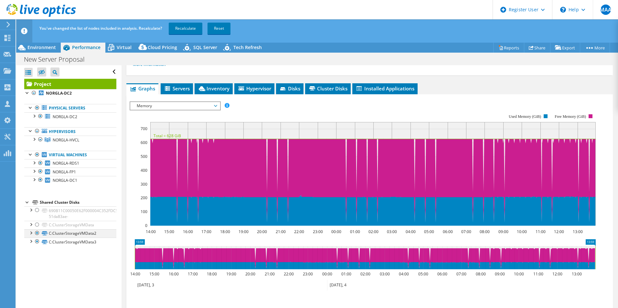
click at [35, 236] on div at bounding box center [37, 233] width 6 height 8
click at [37, 241] on div at bounding box center [37, 242] width 6 height 8
click at [188, 28] on link "Recalculate" at bounding box center [186, 29] width 34 height 12
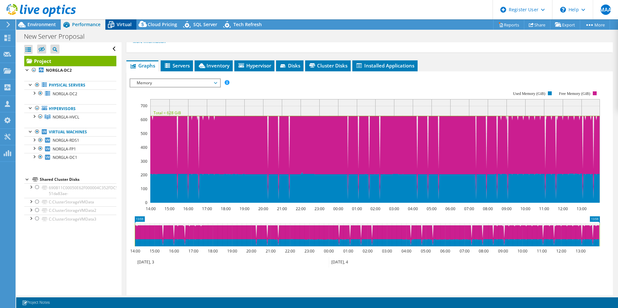
click at [123, 27] on span "Virtual" at bounding box center [124, 24] width 15 height 6
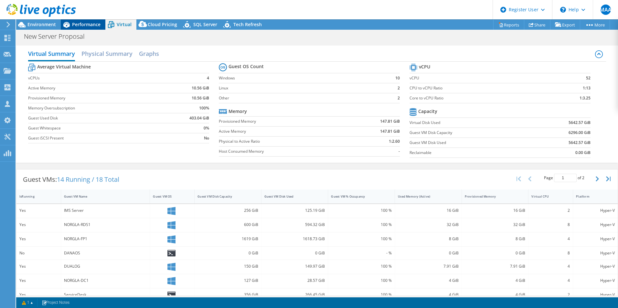
click at [79, 26] on span "Performance" at bounding box center [86, 24] width 28 height 6
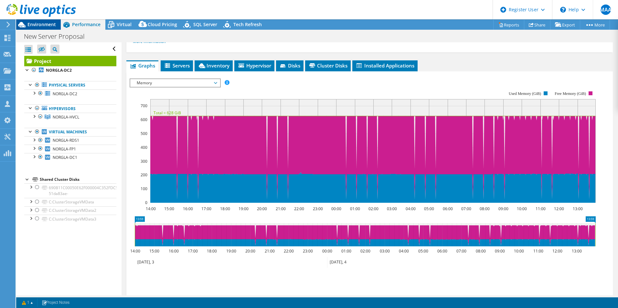
click at [43, 26] on span "Environment" at bounding box center [41, 24] width 28 height 6
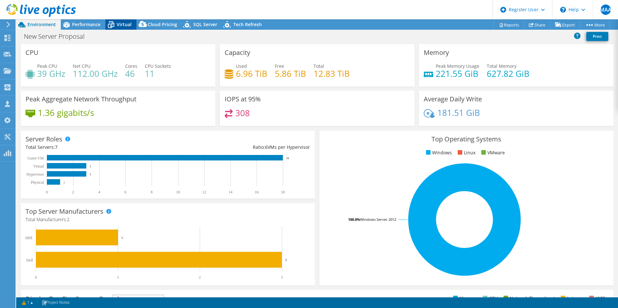
click at [121, 25] on span "Virtual" at bounding box center [124, 24] width 15 height 6
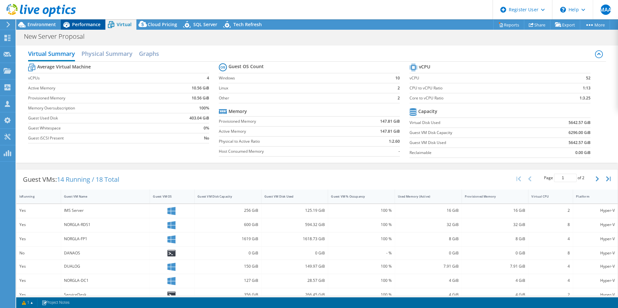
click at [82, 26] on span "Performance" at bounding box center [86, 24] width 28 height 6
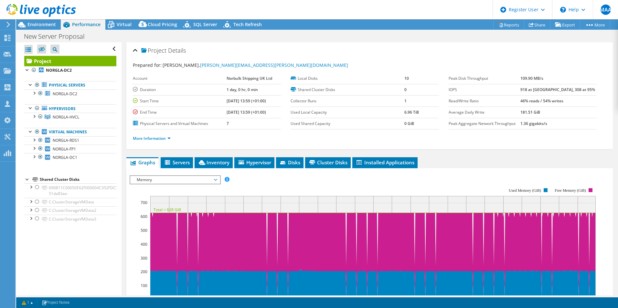
click at [352, 67] on div "Prepared for: Steve Millar, steve.millar@norbulkshipping.com" at bounding box center [369, 65] width 473 height 7
click at [43, 24] on span "Environment" at bounding box center [41, 24] width 28 height 6
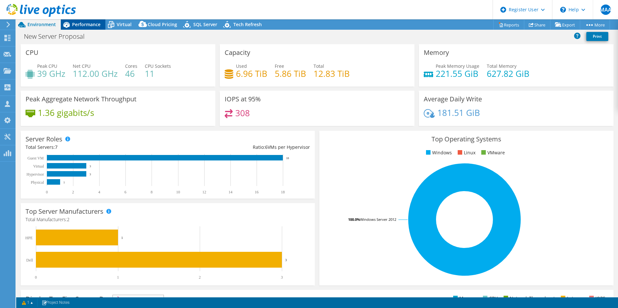
click at [89, 26] on span "Performance" at bounding box center [86, 24] width 28 height 6
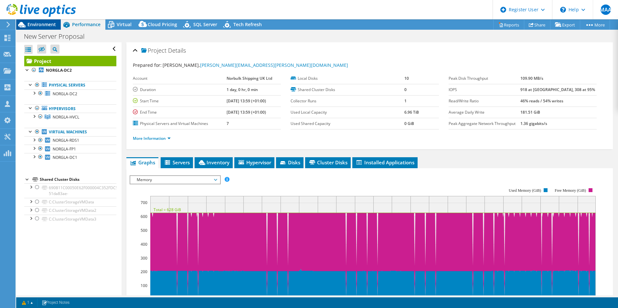
click at [36, 25] on span "Environment" at bounding box center [41, 24] width 28 height 6
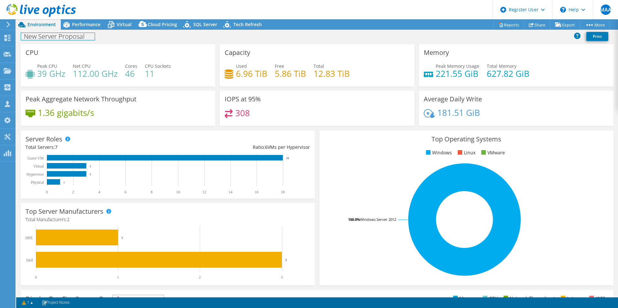
click at [86, 30] on div "New Server Proposal Print" at bounding box center [316, 37] width 601 height 15
click at [85, 24] on span "Performance" at bounding box center [86, 24] width 28 height 6
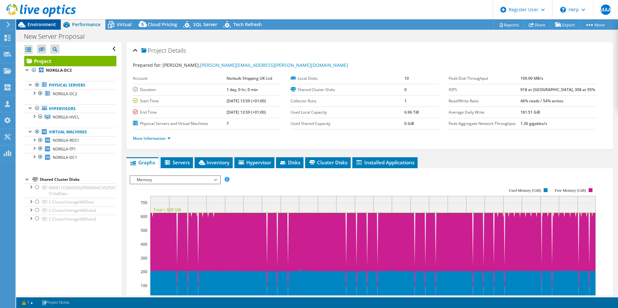
click at [37, 24] on span "Environment" at bounding box center [41, 24] width 28 height 6
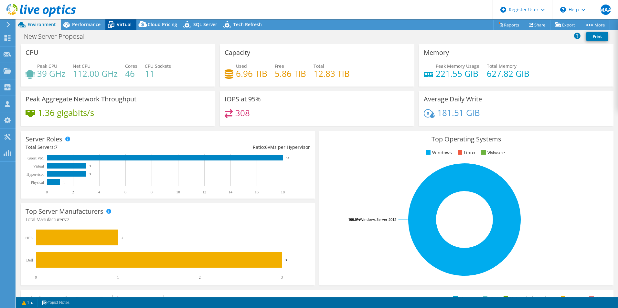
click at [119, 23] on span "Virtual" at bounding box center [124, 24] width 15 height 6
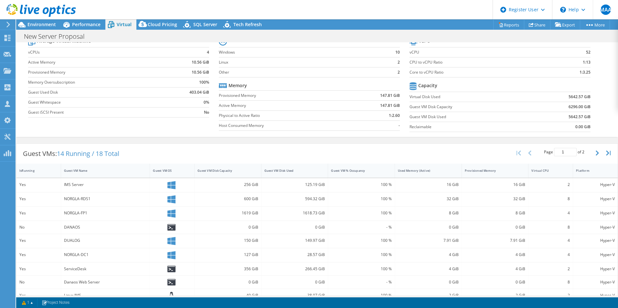
scroll to position [25, 0]
click at [87, 23] on span "Performance" at bounding box center [86, 24] width 28 height 6
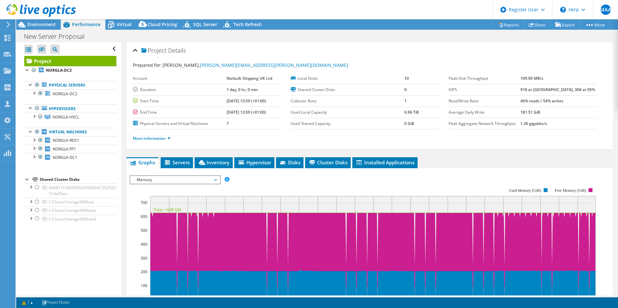
scroll to position [0, 0]
click at [230, 163] on li "Inventory" at bounding box center [213, 162] width 38 height 11
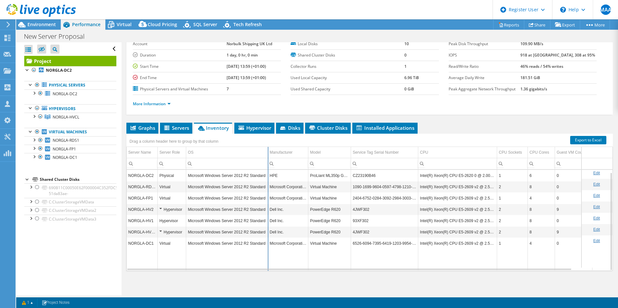
click at [267, 158] on div "Drag a column header here to group by that column Server Name Server Role OS Ma…" at bounding box center [369, 202] width 486 height 137
click at [247, 278] on div "Graphs Servers Inventory Hypervisor Disks Cluster Disks Installed Applications …" at bounding box center [369, 204] width 486 height 162
click at [180, 130] on span "Servers" at bounding box center [176, 128] width 26 height 6
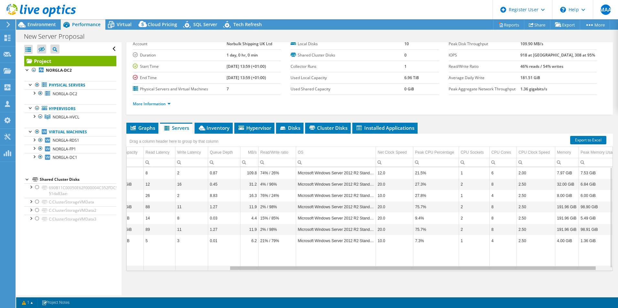
scroll to position [0, 134]
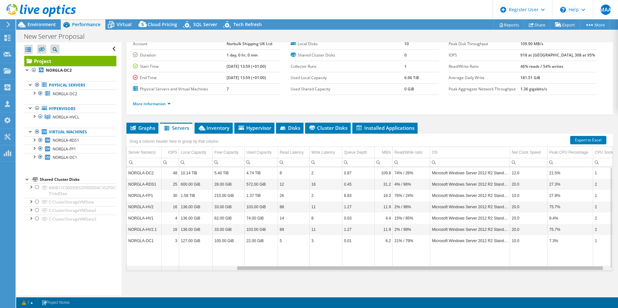
drag, startPoint x: 361, startPoint y: 269, endPoint x: 213, endPoint y: 255, distance: 148.6
click at [213, 256] on body "MAA Dell User Mohd Abdul Aleem Mohd.Abdul.Aleem@dell.com Dell My Profile Log Ou…" at bounding box center [309, 154] width 618 height 308
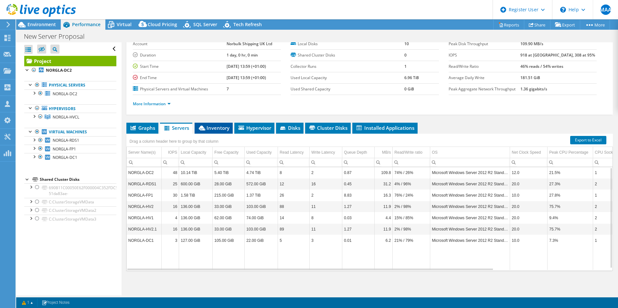
click at [214, 125] on span "Inventory" at bounding box center [214, 128] width 32 height 6
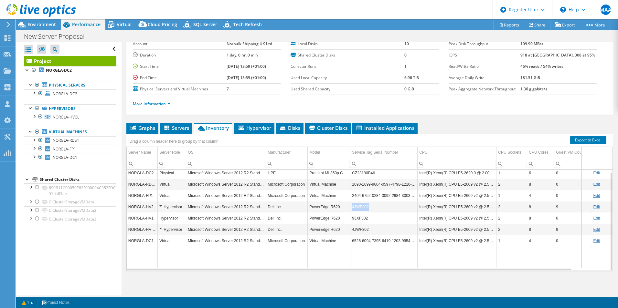
drag, startPoint x: 372, startPoint y: 208, endPoint x: 348, endPoint y: 208, distance: 23.6
click at [348, 208] on tr "NORGLA-HV2 Hypervisor Microsoft Windows Server 2012 R2 Standard Dell Inc. Power…" at bounding box center [386, 206] width 519 height 11
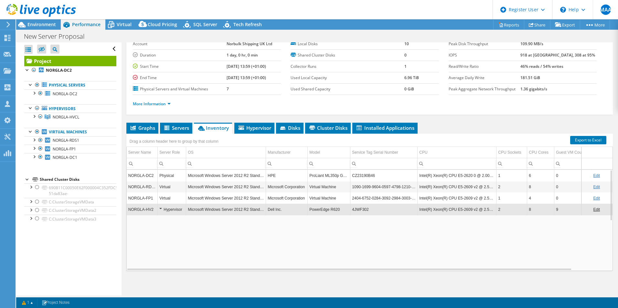
copy tr "4JWF302"
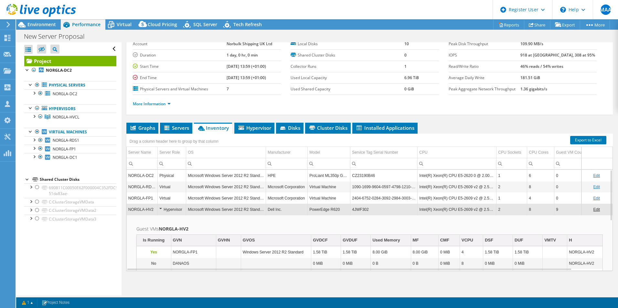
click at [365, 211] on td "4JWF302" at bounding box center [383, 209] width 67 height 11
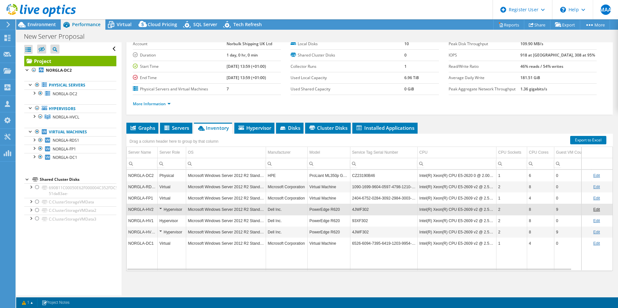
click at [301, 280] on div "Graphs Servers Inventory Hypervisor Disks Cluster Disks Installed Applications …" at bounding box center [369, 204] width 486 height 162
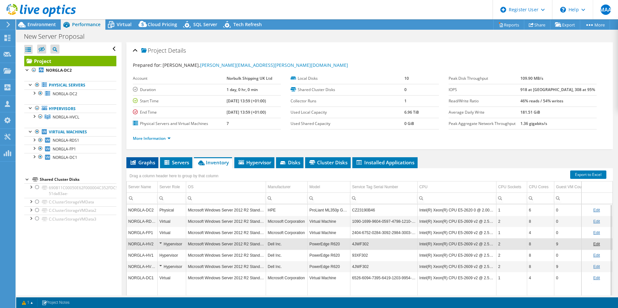
click at [134, 164] on icon at bounding box center [132, 162] width 5 height 5
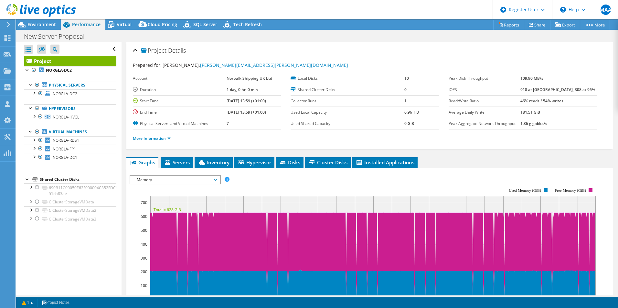
click at [160, 180] on span "Memory" at bounding box center [174, 180] width 83 height 8
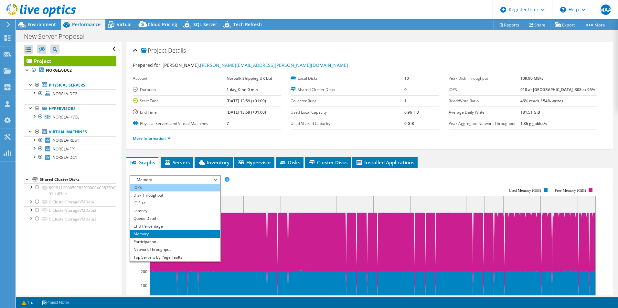
click at [153, 188] on li "IOPS" at bounding box center [174, 188] width 89 height 8
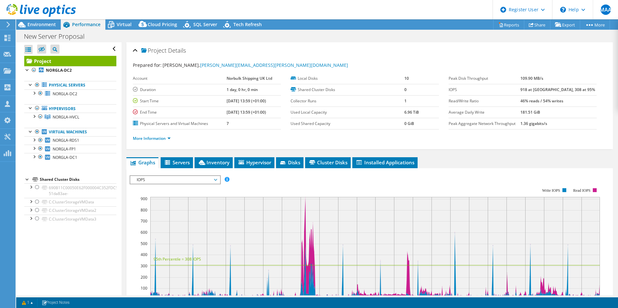
click at [158, 182] on span "IOPS" at bounding box center [174, 180] width 83 height 8
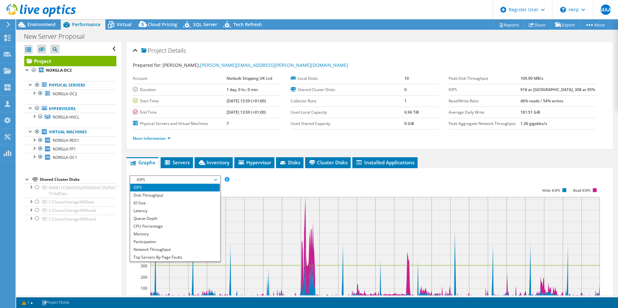
click at [250, 187] on rect at bounding box center [365, 243] width 470 height 129
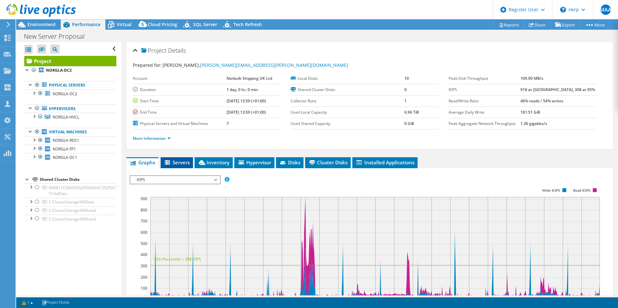
click at [178, 164] on span "Servers" at bounding box center [177, 162] width 26 height 6
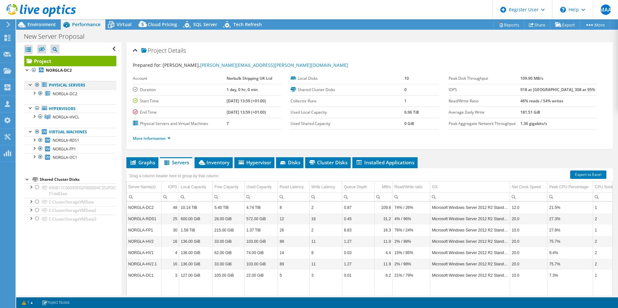
click at [37, 85] on div at bounding box center [37, 85] width 6 height 8
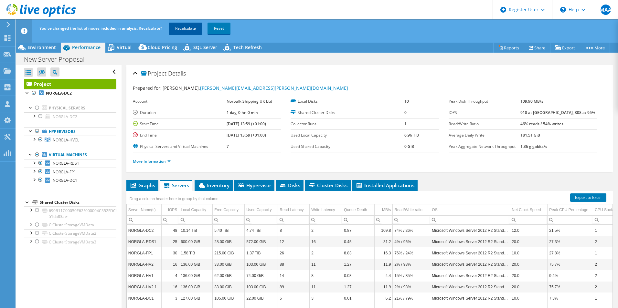
click at [182, 27] on link "Recalculate" at bounding box center [186, 29] width 34 height 12
click at [38, 156] on div at bounding box center [37, 155] width 6 height 8
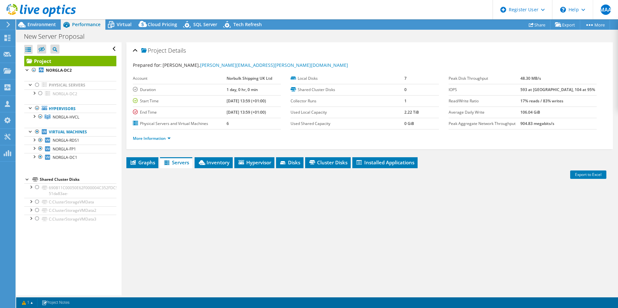
drag, startPoint x: 40, startPoint y: 25, endPoint x: 70, endPoint y: 26, distance: 29.4
click at [40, 25] on span "Environment" at bounding box center [41, 24] width 28 height 6
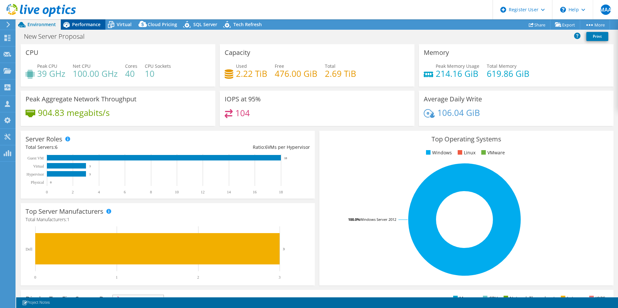
click at [72, 26] on span "Performance" at bounding box center [86, 24] width 28 height 6
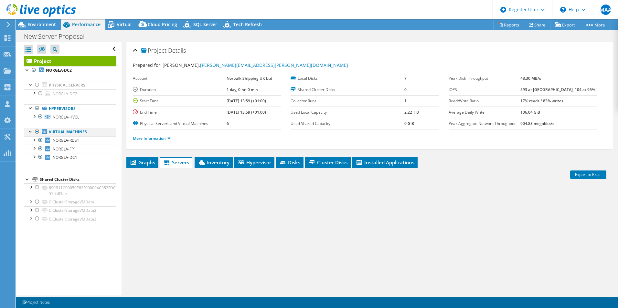
click at [37, 133] on div at bounding box center [37, 132] width 6 height 8
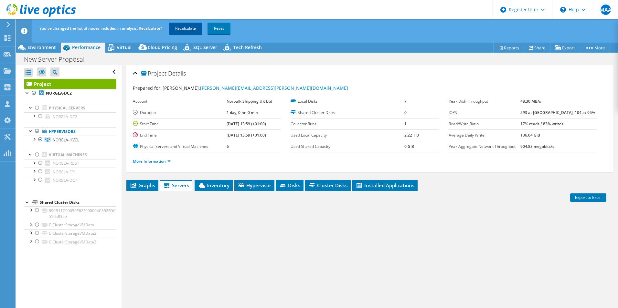
click at [183, 26] on link "Recalculate" at bounding box center [186, 29] width 34 height 12
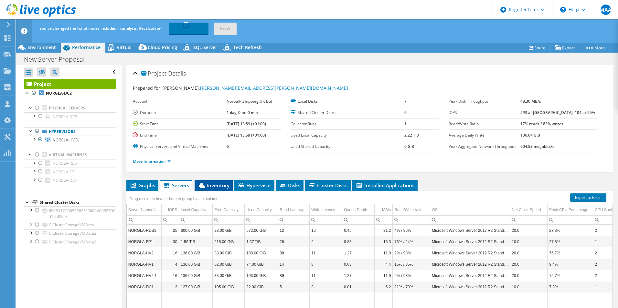
click at [213, 186] on span "Inventory" at bounding box center [214, 185] width 32 height 6
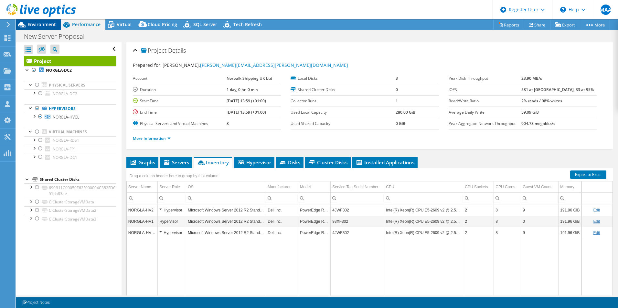
click at [44, 26] on span "Environment" at bounding box center [41, 24] width 28 height 6
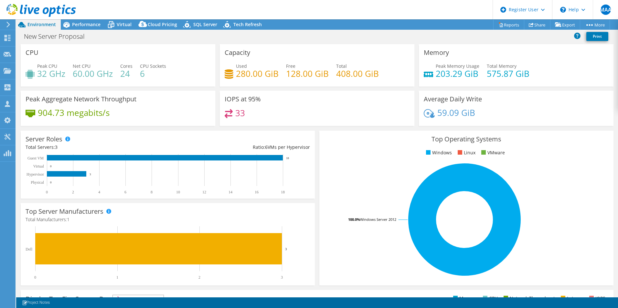
click at [94, 77] on div "Peak CPU 32 GHz Net CPU 60.00 GHz Cores 24 CPU Sockets 6" at bounding box center [118, 73] width 185 height 21
drag, startPoint x: 94, startPoint y: 77, endPoint x: 100, endPoint y: 82, distance: 8.0
click at [100, 82] on div "Peak CPU 32 GHz Net CPU 60.00 GHz Cores 24 CPU Sockets 6" at bounding box center [118, 73] width 185 height 21
drag, startPoint x: 478, startPoint y: 73, endPoint x: 426, endPoint y: 73, distance: 51.7
click at [426, 73] on div "Peak Memory Usage 203.29 GiB Total Memory 575.87 GiB" at bounding box center [515, 73] width 185 height 21
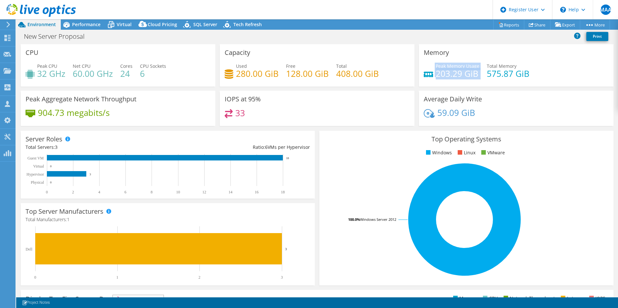
drag, startPoint x: 426, startPoint y: 73, endPoint x: 434, endPoint y: 77, distance: 8.7
click at [435, 77] on h4 "203.29 GiB" at bounding box center [457, 73] width 44 height 7
drag, startPoint x: 434, startPoint y: 77, endPoint x: 462, endPoint y: 77, distance: 27.5
click at [462, 77] on h4 "203.29 GiB" at bounding box center [457, 73] width 44 height 7
drag, startPoint x: 462, startPoint y: 77, endPoint x: 460, endPoint y: 80, distance: 3.5
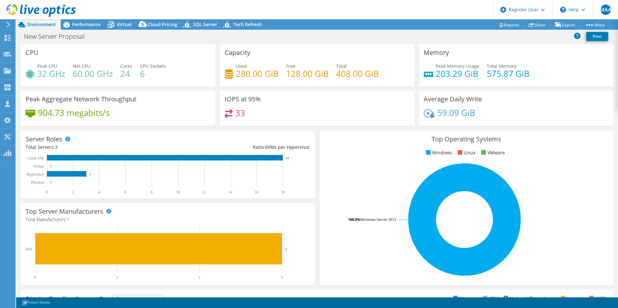
click at [460, 80] on div "Peak Memory Usage 203.29 GiB Total Memory 575.87 GiB" at bounding box center [515, 73] width 185 height 21
drag, startPoint x: 55, startPoint y: 115, endPoint x: 71, endPoint y: 115, distance: 16.2
click at [71, 115] on div "904.73 megabits/s" at bounding box center [68, 112] width 84 height 7
drag, startPoint x: 71, startPoint y: 115, endPoint x: 126, endPoint y: 127, distance: 56.7
click at [123, 125] on div "Peak Aggregate Network Throughput 904.73 megabits/s" at bounding box center [118, 108] width 194 height 35
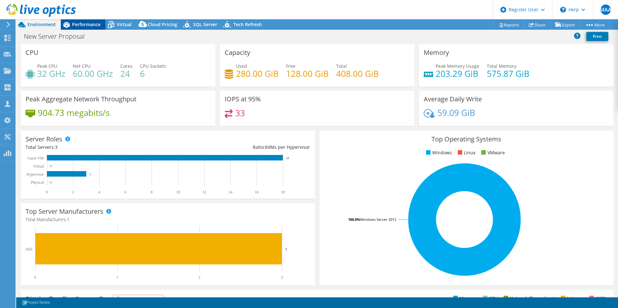
click at [84, 25] on span "Performance" at bounding box center [86, 24] width 28 height 6
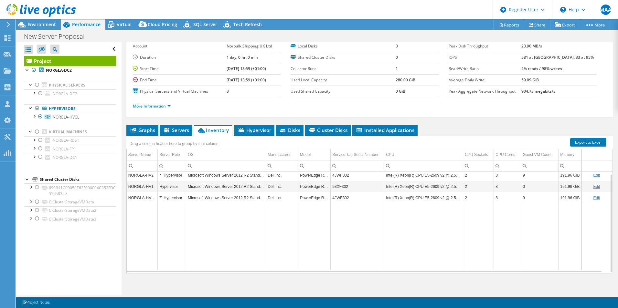
scroll to position [35, 0]
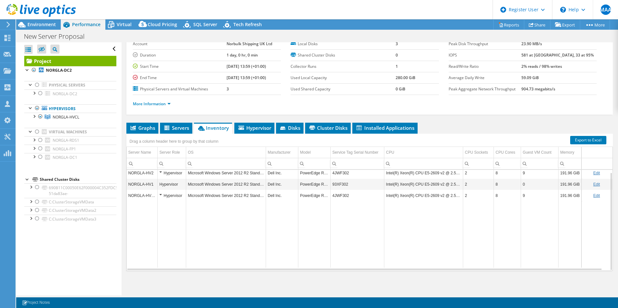
click at [406, 199] on td "Intel(R) Xeon(R) CPU E5-2609 v2 @ 2.50GHz" at bounding box center [423, 195] width 79 height 11
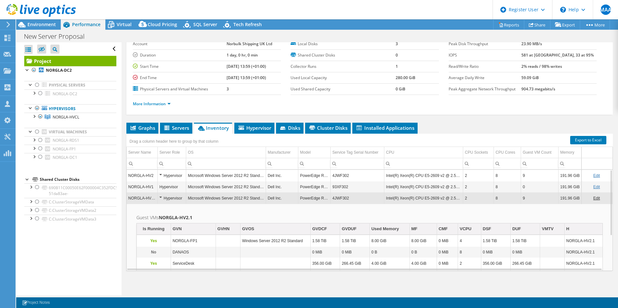
click at [411, 198] on td "Intel(R) Xeon(R) CPU E5-2609 v2 @ 2.50GHz" at bounding box center [423, 198] width 79 height 11
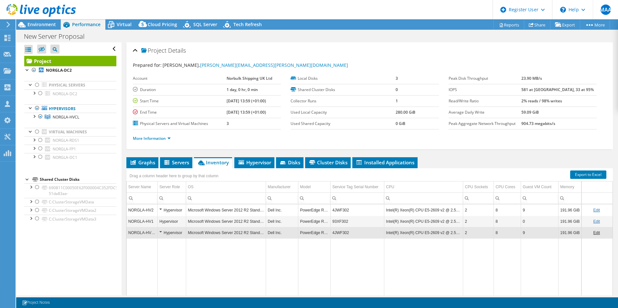
select select "EULondon"
select select "USD"
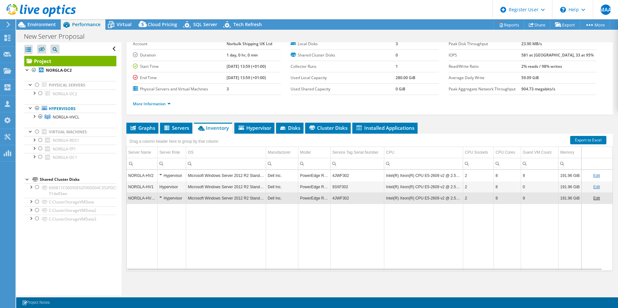
drag, startPoint x: 123, startPoint y: 26, endPoint x: 123, endPoint y: 31, distance: 5.5
click at [123, 26] on span "Virtual" at bounding box center [124, 24] width 15 height 6
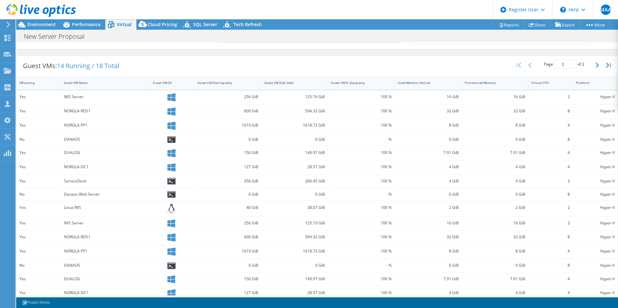
scroll to position [122, 0]
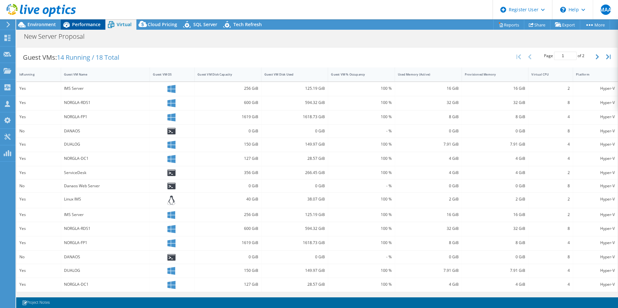
click at [89, 26] on span "Performance" at bounding box center [86, 24] width 28 height 6
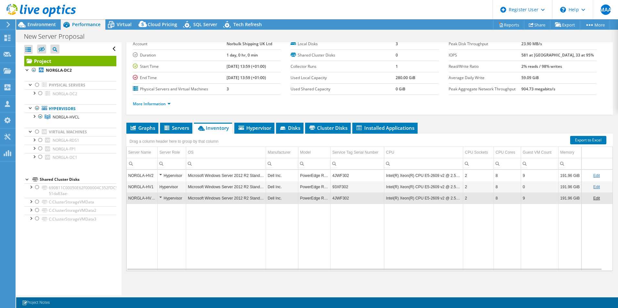
scroll to position [0, 0]
click at [215, 256] on td "Data grid" at bounding box center [226, 237] width 80 height 67
click at [235, 233] on td "Data grid" at bounding box center [226, 237] width 80 height 67
click at [45, 22] on span "Environment" at bounding box center [41, 24] width 28 height 6
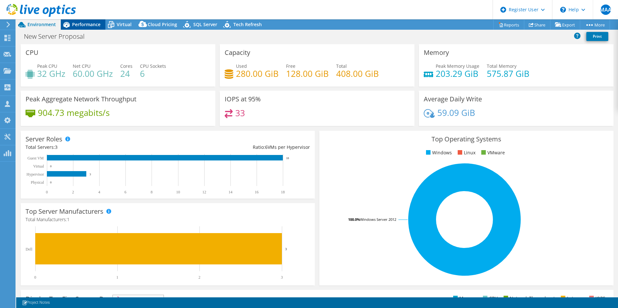
click at [89, 24] on span "Performance" at bounding box center [86, 24] width 28 height 6
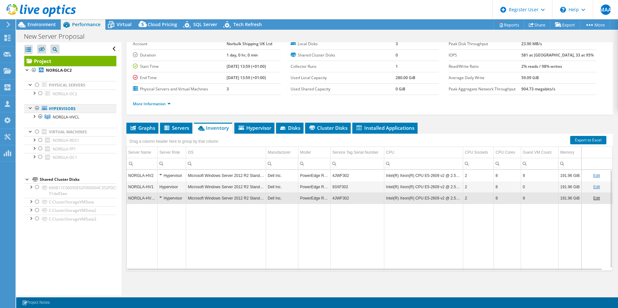
click at [38, 110] on div at bounding box center [37, 108] width 6 height 8
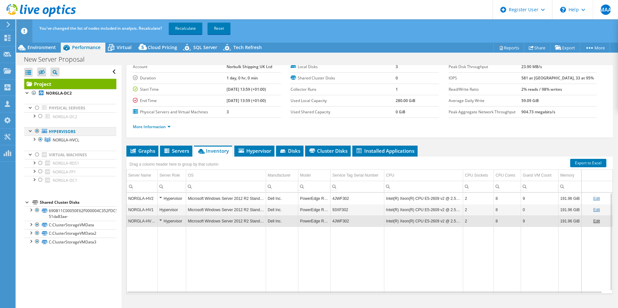
click at [39, 131] on div at bounding box center [37, 131] width 6 height 8
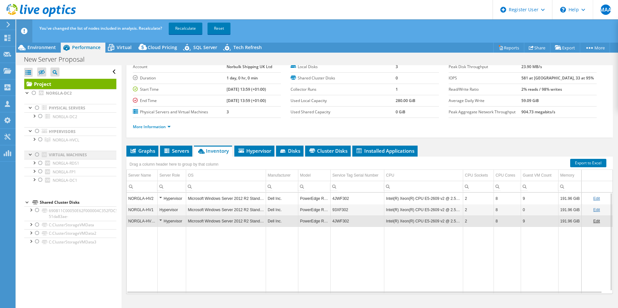
click at [38, 153] on div at bounding box center [37, 155] width 6 height 8
click at [185, 25] on link "Recalculate" at bounding box center [186, 29] width 34 height 12
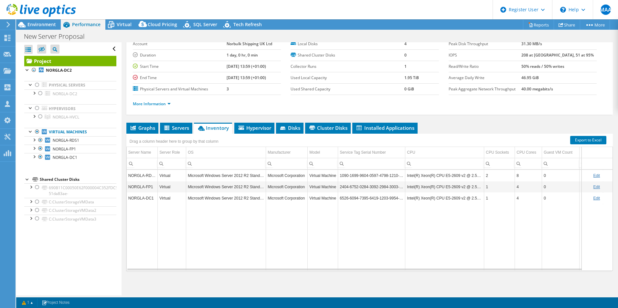
click at [43, 21] on div at bounding box center [38, 11] width 76 height 22
click at [45, 24] on span "Environment" at bounding box center [41, 24] width 28 height 6
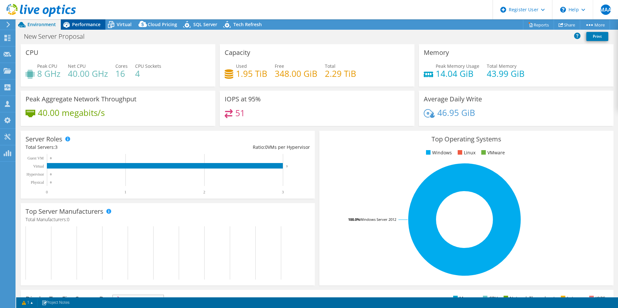
click at [80, 26] on span "Performance" at bounding box center [86, 24] width 28 height 6
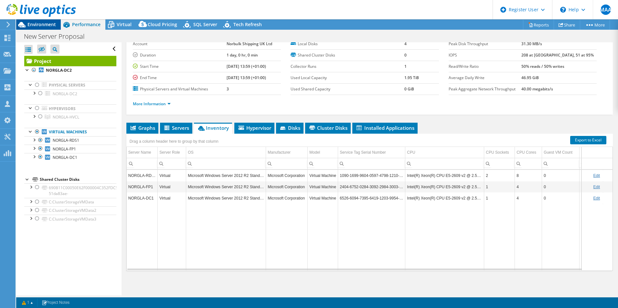
click at [35, 26] on span "Environment" at bounding box center [41, 24] width 28 height 6
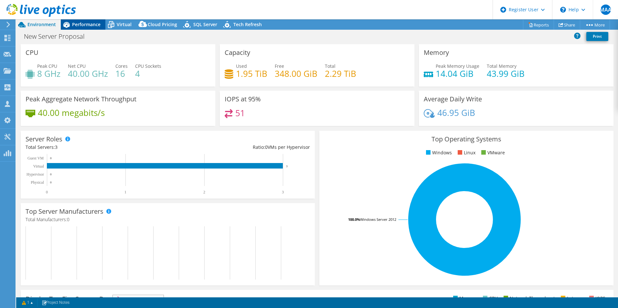
click at [83, 27] on div "Performance" at bounding box center [83, 24] width 45 height 10
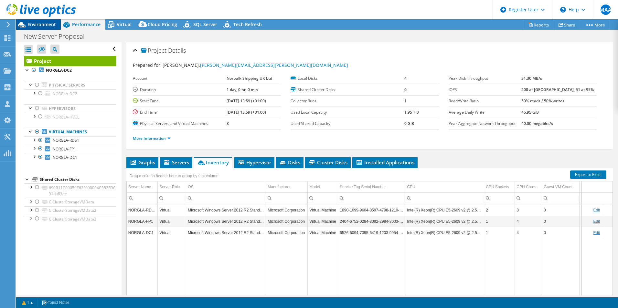
click at [39, 22] on span "Environment" at bounding box center [41, 24] width 28 height 6
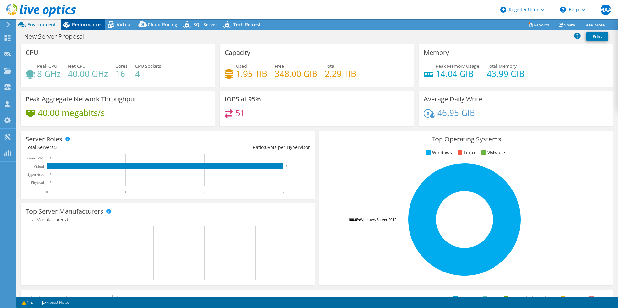
click at [84, 25] on span "Performance" at bounding box center [86, 24] width 28 height 6
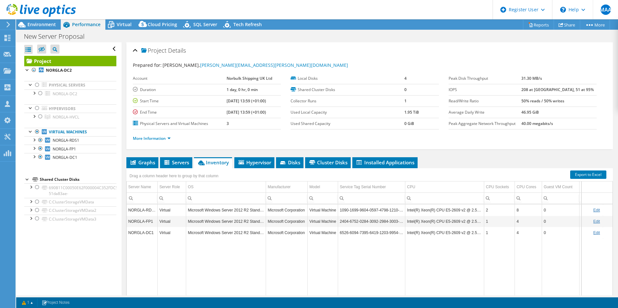
click at [40, 21] on div at bounding box center [38, 11] width 76 height 22
click at [35, 26] on span "Environment" at bounding box center [41, 24] width 28 height 6
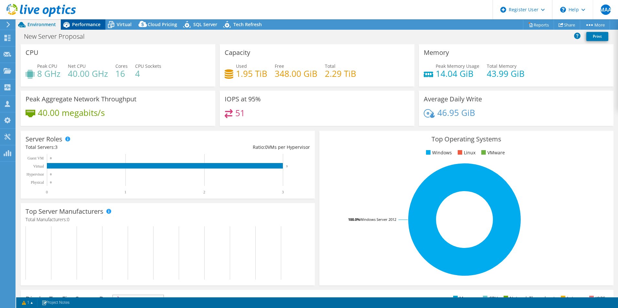
click at [87, 24] on span "Performance" at bounding box center [86, 24] width 28 height 6
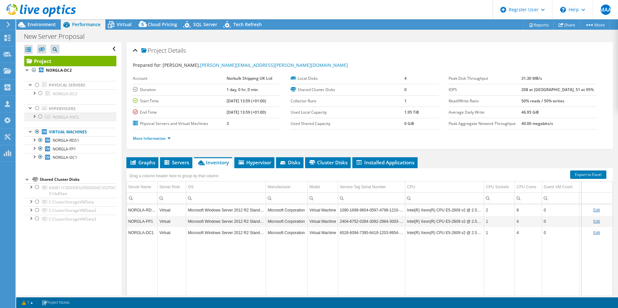
click at [33, 115] on div at bounding box center [34, 116] width 6 height 6
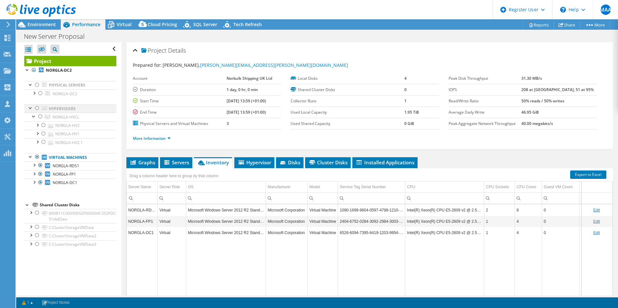
click at [37, 109] on div at bounding box center [37, 108] width 6 height 8
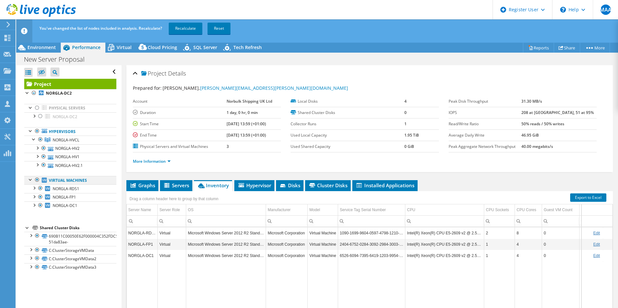
click at [37, 178] on div at bounding box center [37, 180] width 6 height 8
click at [36, 131] on div at bounding box center [37, 131] width 6 height 8
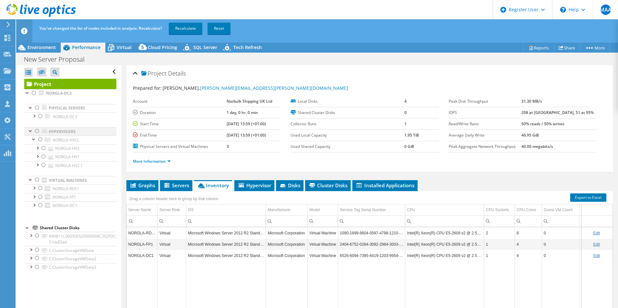
click at [36, 131] on div at bounding box center [37, 131] width 6 height 8
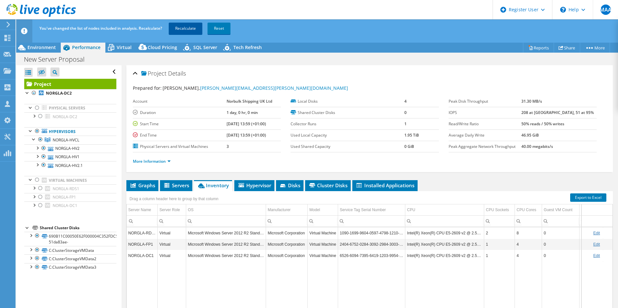
click at [196, 32] on link "Recalculate" at bounding box center [186, 29] width 34 height 12
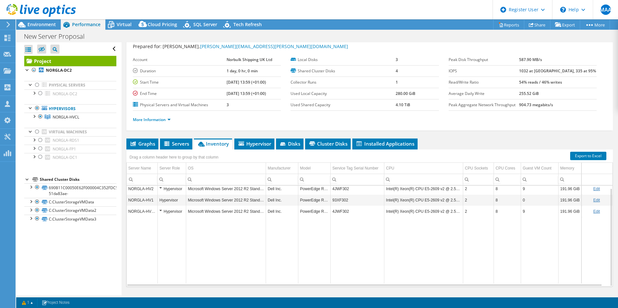
scroll to position [32, 0]
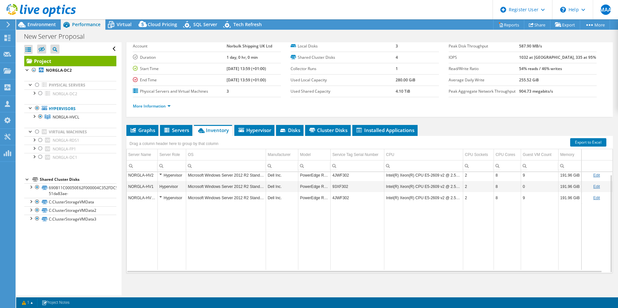
click at [569, 220] on td "Data grid" at bounding box center [570, 236] width 24 height 67
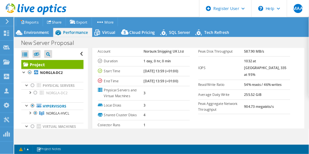
scroll to position [235, 0]
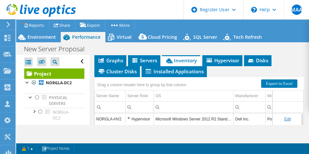
drag, startPoint x: 223, startPoint y: 115, endPoint x: 192, endPoint y: 112, distance: 30.5
click at [192, 113] on td "Microsoft Windows Server 2012 R2 Standard" at bounding box center [194, 118] width 80 height 11
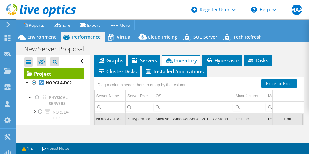
click at [204, 113] on td "Microsoft Windows Server 2012 R2 Standard" at bounding box center [194, 118] width 80 height 11
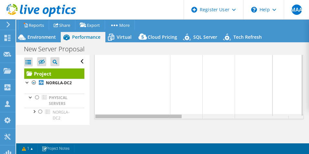
scroll to position [0, 82]
drag, startPoint x: 178, startPoint y: 108, endPoint x: 216, endPoint y: 109, distance: 38.1
click at [216, 109] on body "MAA Dell User Mohd Abdul Aleem Mohd.Abdul.Aleem@dell.com Dell My Profile Log Ou…" at bounding box center [154, 77] width 309 height 154
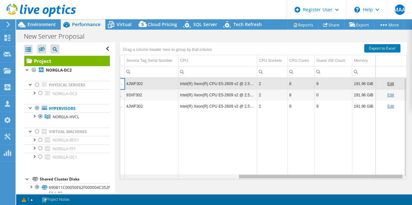
scroll to position [0, 0]
drag, startPoint x: 271, startPoint y: 177, endPoint x: 3, endPoint y: 127, distance: 273.1
click at [280, 166] on body "MAA Dell User Mohd Abdul Aleem Mohd.Abdul.Aleem@dell.com Dell My Profile Log Ou…" at bounding box center [206, 102] width 412 height 205
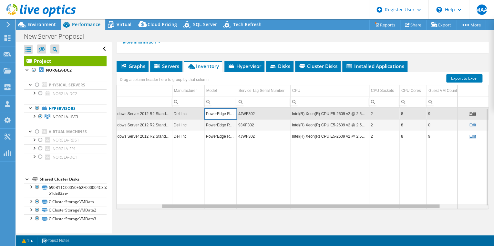
scroll to position [0, 84]
drag, startPoint x: 386, startPoint y: 207, endPoint x: 409, endPoint y: 207, distance: 22.6
click at [409, 207] on body "MAA Dell User Mohd Abdul Aleem Mohd.Abdul.Aleem@dell.com Dell My Profile Log Ou…" at bounding box center [247, 123] width 494 height 246
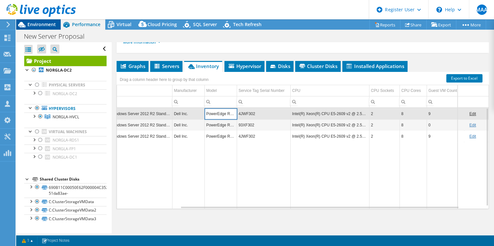
click at [48, 26] on span "Environment" at bounding box center [41, 24] width 28 height 6
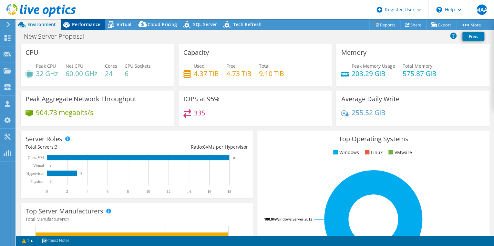
click at [78, 25] on span "Performance" at bounding box center [86, 24] width 28 height 6
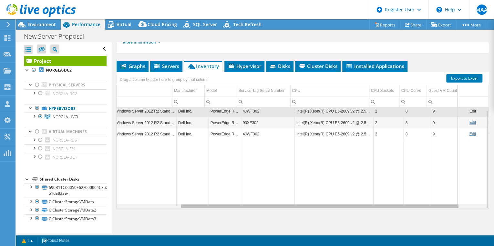
scroll to position [0, 80]
drag, startPoint x: 213, startPoint y: 207, endPoint x: 206, endPoint y: 207, distance: 6.1
click at [206, 207] on body "MAA Dell User Mohd Abdul Aleem Mohd.Abdul.Aleem@dell.com Dell My Profile Log Ou…" at bounding box center [247, 123] width 494 height 246
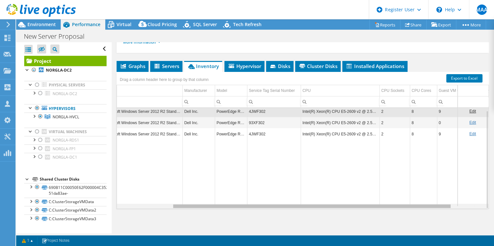
drag, startPoint x: 237, startPoint y: 206, endPoint x: 229, endPoint y: 206, distance: 7.4
click at [229, 206] on body "MAA Dell User Mohd Abdul Aleem Mohd.Abdul.Aleem@dell.com Dell My Profile Log Ou…" at bounding box center [247, 123] width 494 height 246
drag, startPoint x: 243, startPoint y: 207, endPoint x: 250, endPoint y: 205, distance: 7.2
click at [250, 205] on body "MAA Dell User Mohd Abdul Aleem Mohd.Abdul.Aleem@dell.com Dell My Profile Log Ou…" at bounding box center [247, 123] width 494 height 246
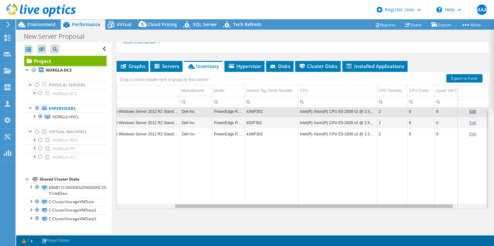
scroll to position [0, 82]
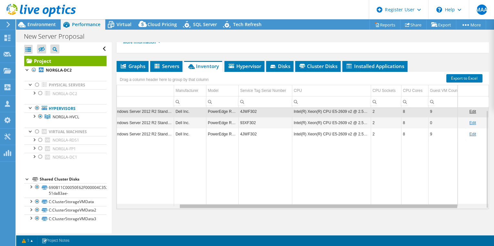
click at [250, 206] on body "MAA Dell User Mohd Abdul Aleem Mohd.Abdul.Aleem@dell.com Dell My Profile Log Ou…" at bounding box center [247, 123] width 494 height 246
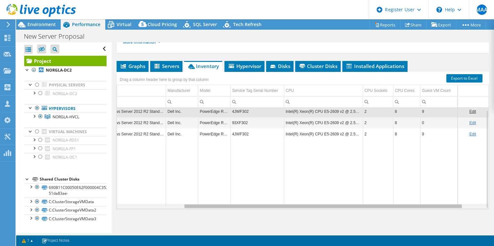
scroll to position [0, 89]
drag, startPoint x: 249, startPoint y: 207, endPoint x: 257, endPoint y: 208, distance: 8.2
click at [257, 208] on body "MAA Dell User Mohd Abdul Aleem Mohd.Abdul.Aleem@dell.com Dell My Profile Log Ou…" at bounding box center [247, 123] width 494 height 246
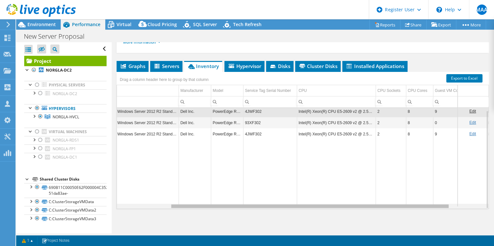
scroll to position [0, 9]
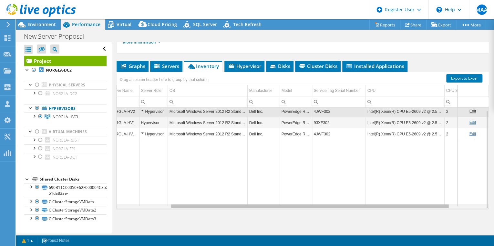
drag, startPoint x: 257, startPoint y: 207, endPoint x: 130, endPoint y: 216, distance: 126.9
click at [109, 205] on body "MAA Dell User Mohd Abdul Aleem Mohd.Abdul.Aleem@dell.com Dell My Profile Log Ou…" at bounding box center [247, 123] width 494 height 246
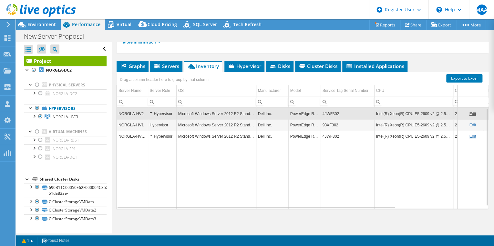
scroll to position [124, 0]
click at [44, 23] on span "Environment" at bounding box center [41, 24] width 28 height 6
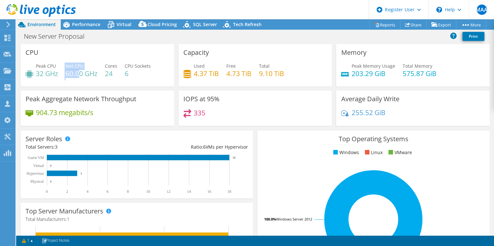
drag, startPoint x: 66, startPoint y: 73, endPoint x: 80, endPoint y: 74, distance: 14.3
click at [80, 74] on div "Peak CPU 32 GHz Net CPU 60.00 GHz Cores 24 CPU Sockets 6" at bounding box center [98, 73] width 144 height 21
drag, startPoint x: 80, startPoint y: 74, endPoint x: 85, endPoint y: 83, distance: 10.1
click at [85, 83] on div "Peak CPU 32 GHz Net CPU 60.00 GHz Cores 24 CPU Sockets 6" at bounding box center [98, 73] width 144 height 21
click at [84, 24] on span "Performance" at bounding box center [86, 24] width 28 height 6
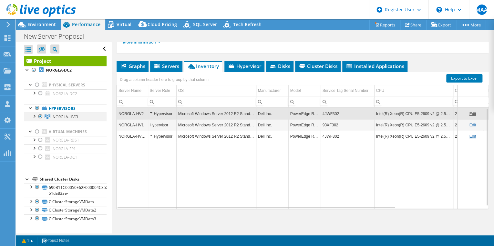
click at [35, 114] on div at bounding box center [34, 116] width 6 height 6
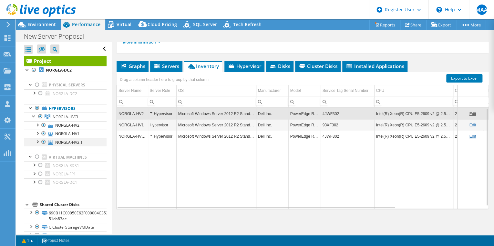
click at [42, 141] on div at bounding box center [43, 142] width 6 height 8
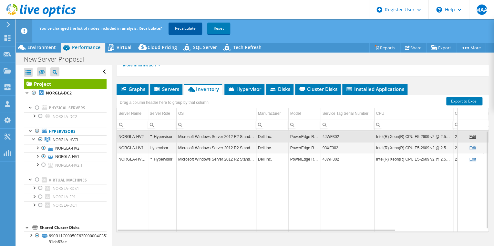
click at [186, 26] on link "Recalculate" at bounding box center [186, 29] width 34 height 12
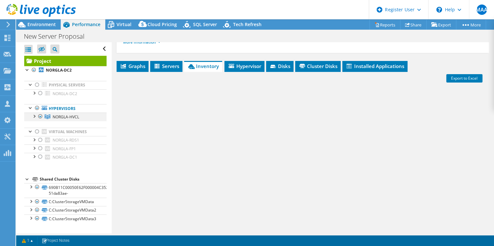
click at [35, 113] on div at bounding box center [34, 116] width 6 height 6
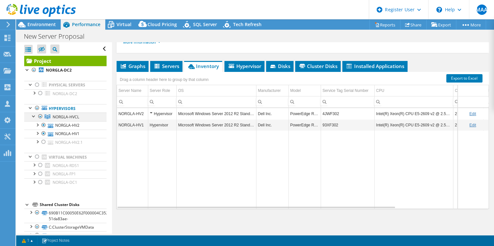
click at [33, 115] on div at bounding box center [34, 116] width 6 height 6
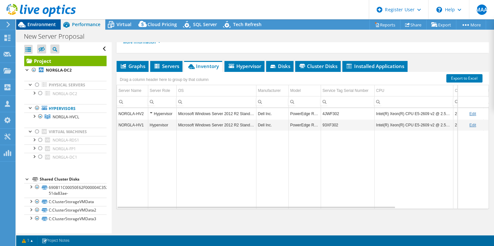
click at [47, 28] on div "Environment" at bounding box center [38, 24] width 45 height 10
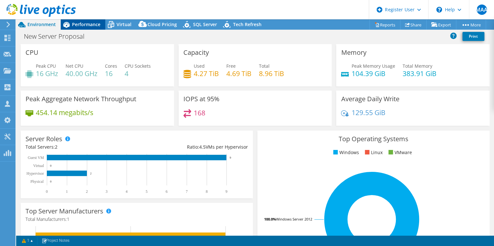
click at [85, 28] on div "Performance" at bounding box center [83, 24] width 45 height 10
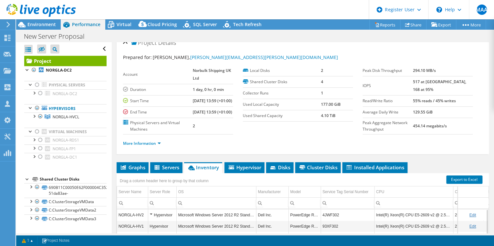
scroll to position [0, 0]
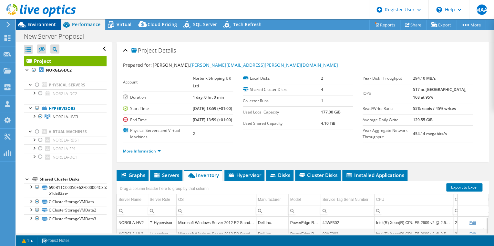
click at [43, 26] on span "Environment" at bounding box center [41, 24] width 28 height 6
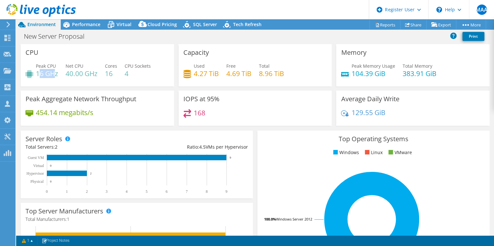
drag, startPoint x: 38, startPoint y: 74, endPoint x: 53, endPoint y: 74, distance: 15.2
click at [53, 74] on h4 "16 GHz" at bounding box center [47, 73] width 22 height 7
drag, startPoint x: 53, startPoint y: 74, endPoint x: 49, endPoint y: 77, distance: 5.1
click at [49, 77] on h4 "16 GHz" at bounding box center [47, 73] width 22 height 7
click at [88, 25] on span "Performance" at bounding box center [86, 24] width 28 height 6
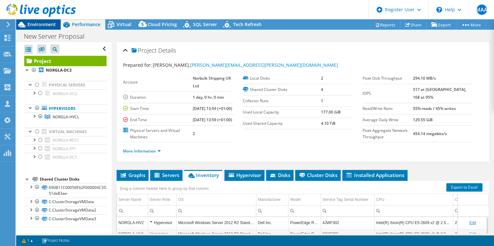
click at [43, 24] on span "Environment" at bounding box center [41, 24] width 28 height 6
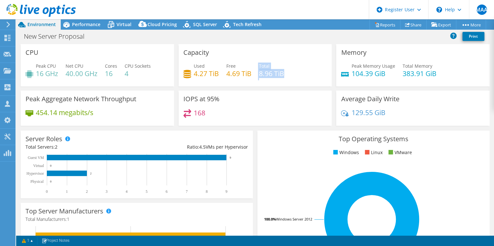
drag, startPoint x: 256, startPoint y: 78, endPoint x: 270, endPoint y: 78, distance: 13.9
click at [270, 78] on div "Used 4.27 TiB Free 4.69 TiB Total 8.96 TiB" at bounding box center [255, 73] width 144 height 21
drag, startPoint x: 270, startPoint y: 78, endPoint x: 257, endPoint y: 80, distance: 13.4
click at [274, 80] on div "Used 4.27 TiB Free 4.69 TiB Total 8.96 TiB" at bounding box center [255, 73] width 144 height 21
click at [87, 26] on span "Performance" at bounding box center [86, 24] width 28 height 6
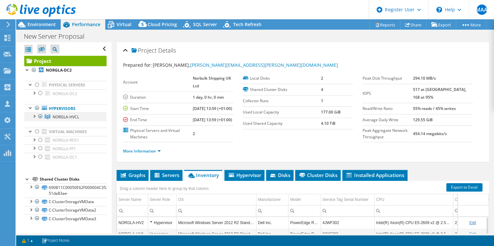
click at [35, 116] on div at bounding box center [34, 116] width 6 height 6
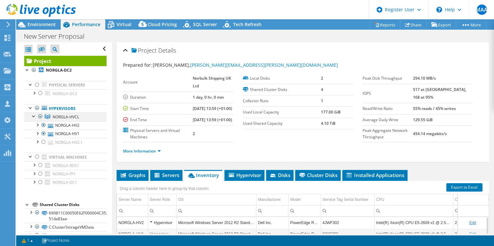
click at [33, 117] on div at bounding box center [34, 116] width 6 height 6
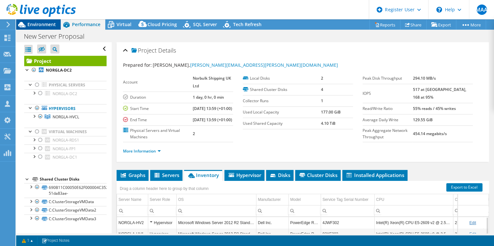
click at [38, 22] on span "Environment" at bounding box center [41, 24] width 28 height 6
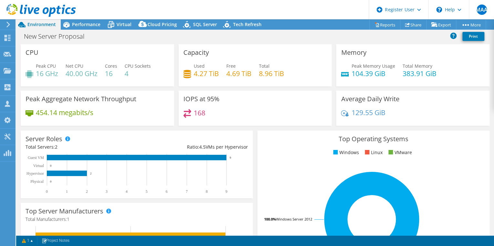
drag, startPoint x: 224, startPoint y: 76, endPoint x: 242, endPoint y: 76, distance: 17.4
click at [240, 76] on div "Used 4.27 TiB Free 4.69 TiB Total 8.96 TiB" at bounding box center [255, 73] width 144 height 21
drag, startPoint x: 242, startPoint y: 76, endPoint x: 200, endPoint y: 76, distance: 41.3
click at [200, 76] on h4 "4.27 TiB" at bounding box center [206, 73] width 25 height 7
drag, startPoint x: 189, startPoint y: 76, endPoint x: 213, endPoint y: 76, distance: 24.6
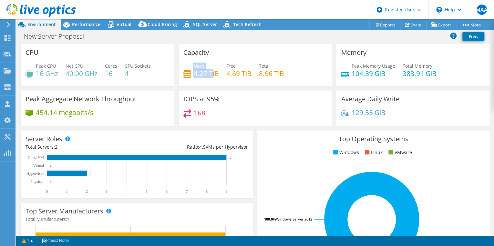
click at [213, 76] on div "Used 4.27 TiB" at bounding box center [201, 70] width 36 height 15
drag, startPoint x: 213, startPoint y: 76, endPoint x: 217, endPoint y: 79, distance: 4.6
click at [217, 79] on div "Used 4.27 TiB Free 4.69 TiB Total 8.96 TiB" at bounding box center [255, 73] width 144 height 21
drag, startPoint x: 86, startPoint y: 24, endPoint x: 160, endPoint y: 112, distance: 115.3
click at [86, 24] on span "Performance" at bounding box center [86, 24] width 28 height 6
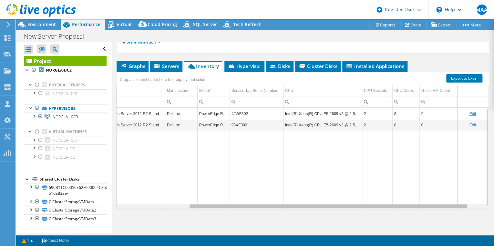
scroll to position [0, 96]
drag, startPoint x: 318, startPoint y: 206, endPoint x: 395, endPoint y: 206, distance: 77.2
click at [395, 206] on body "MAA Dell User Mohd Abdul Aleem Mohd.Abdul.Aleem@dell.com Dell My Profile Log Ou…" at bounding box center [247, 123] width 494 height 246
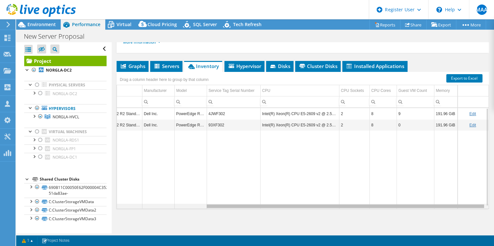
scroll to position [0, 0]
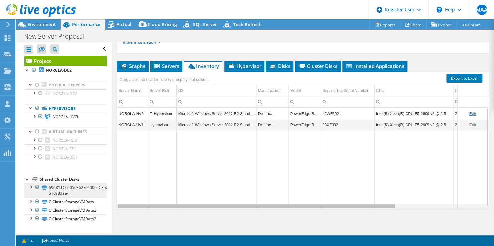
drag, startPoint x: 270, startPoint y: 207, endPoint x: 71, endPoint y: 193, distance: 199.5
click at [75, 196] on body "MAA Dell User Mohd Abdul Aleem Mohd.Abdul.Aleem@dell.com Dell My Profile Log Ou…" at bounding box center [247, 123] width 494 height 246
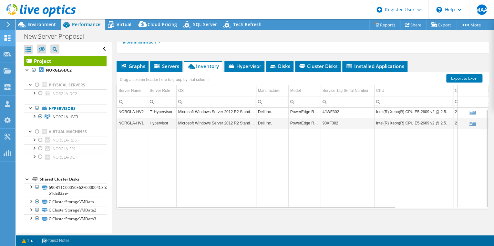
scroll to position [2, 0]
click at [45, 24] on span "Environment" at bounding box center [41, 24] width 28 height 6
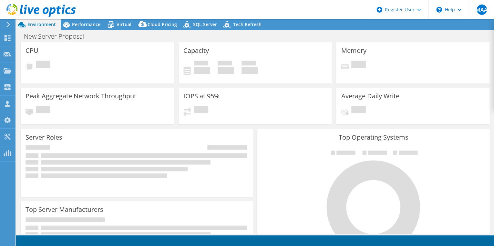
select select "USD"
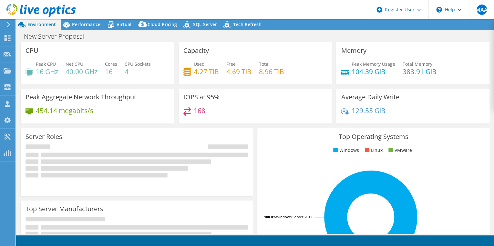
select select "EULondon"
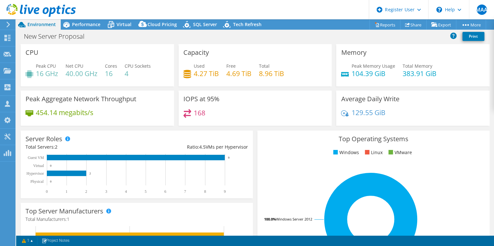
click at [16, 182] on section "CPU Peak CPU 16 GHz Net CPU 40.00 GHz Cores 16 CPU Sockets 4 Capacity Used 4.27…" at bounding box center [255, 232] width 478 height 376
click at [88, 19] on div "Performance" at bounding box center [83, 24] width 45 height 10
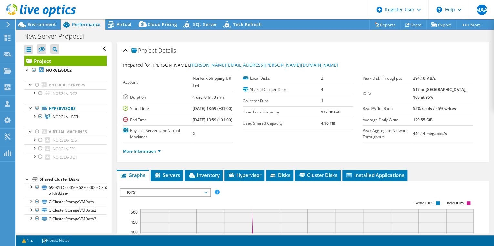
scroll to position [78, 0]
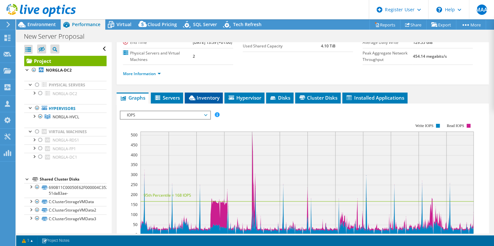
click at [205, 104] on li "Inventory" at bounding box center [204, 98] width 38 height 11
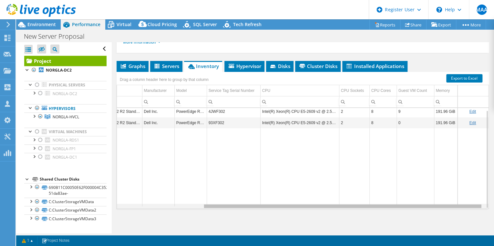
scroll to position [0, 114]
drag, startPoint x: 301, startPoint y: 206, endPoint x: 402, endPoint y: 204, distance: 101.4
click at [402, 204] on body "MAA Dell User [PERSON_NAME] [EMAIL_ADDRESS][PERSON_NAME][PERSON_NAME][DOMAIN_NA…" at bounding box center [247, 123] width 494 height 246
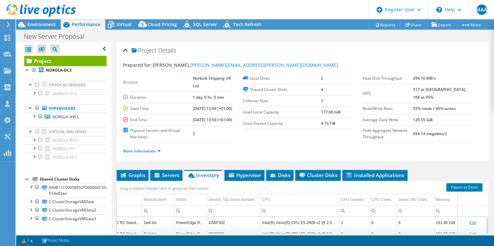
scroll to position [78, 0]
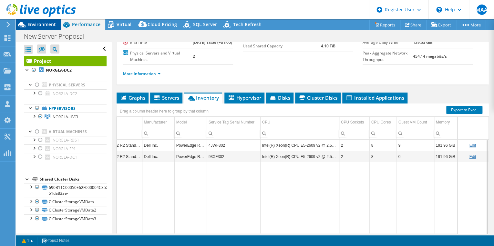
click at [36, 22] on span "Environment" at bounding box center [41, 24] width 28 height 6
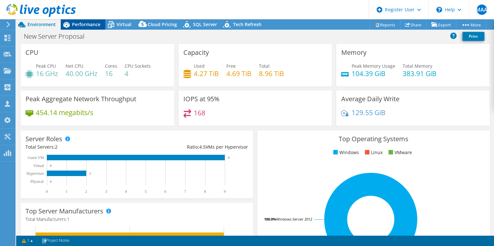
click at [88, 27] on span "Performance" at bounding box center [86, 24] width 28 height 6
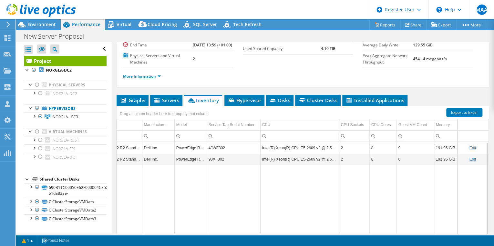
scroll to position [72, 0]
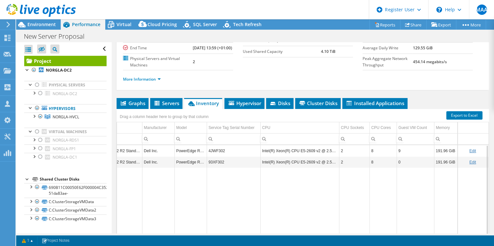
click at [175, 8] on header "MAA Dell User [PERSON_NAME] [EMAIL_ADDRESS][PERSON_NAME][PERSON_NAME][DOMAIN_NA…" at bounding box center [247, 9] width 494 height 19
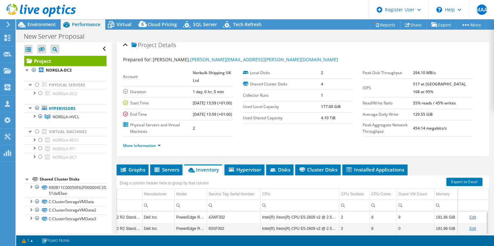
scroll to position [0, 0]
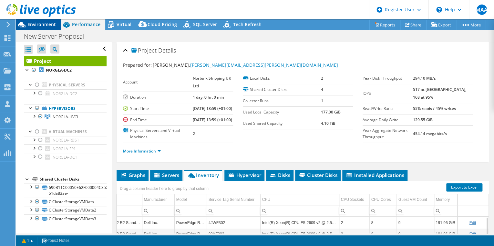
click at [47, 21] on div at bounding box center [38, 11] width 76 height 22
click at [45, 28] on div "Environment" at bounding box center [38, 24] width 45 height 10
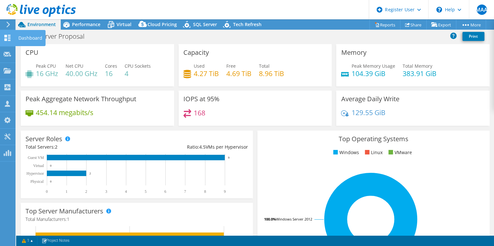
click at [23, 37] on div "Dashboard" at bounding box center [30, 38] width 30 height 16
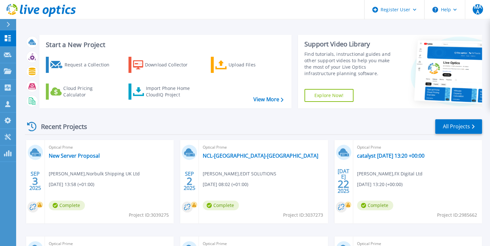
scroll to position [26, 0]
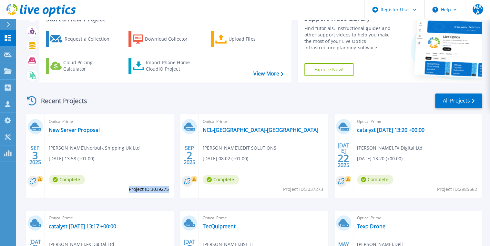
drag, startPoint x: 128, startPoint y: 189, endPoint x: 168, endPoint y: 190, distance: 39.7
click at [168, 190] on span "Project ID: 3039275" at bounding box center [149, 189] width 40 height 7
copy span "Project ID: 3039275"
click at [76, 130] on link "New Server Proposal" at bounding box center [74, 130] width 51 height 6
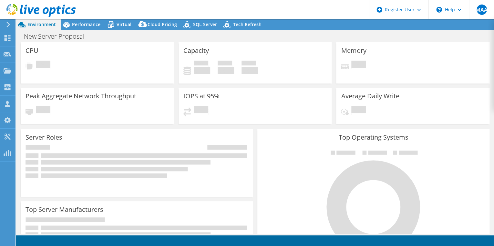
select select "EULondon"
select select "USD"
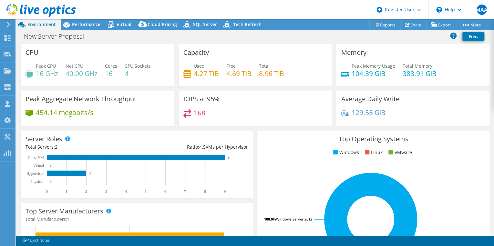
click at [252, 132] on div "Server Roles Physical Servers represent bare metal servers that were targets of…" at bounding box center [136, 165] width 237 height 72
click at [88, 21] on span "Performance" at bounding box center [86, 24] width 28 height 6
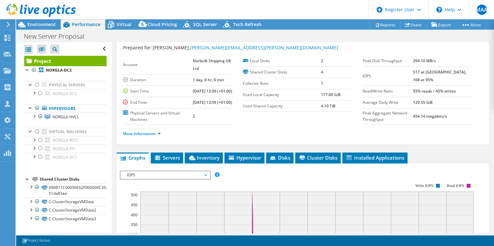
scroll to position [103, 0]
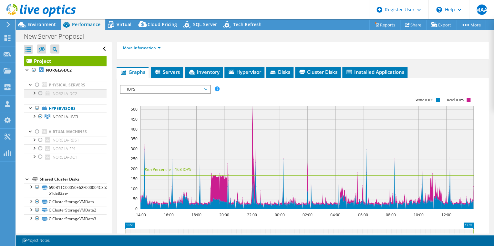
click at [34, 91] on div at bounding box center [34, 92] width 6 height 6
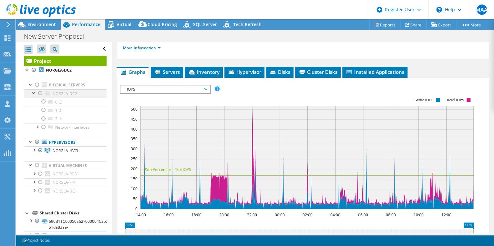
click at [34, 91] on div at bounding box center [34, 92] width 6 height 6
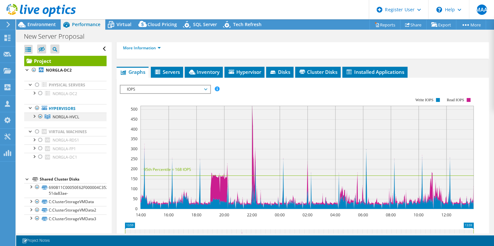
click at [34, 116] on div at bounding box center [34, 116] width 6 height 6
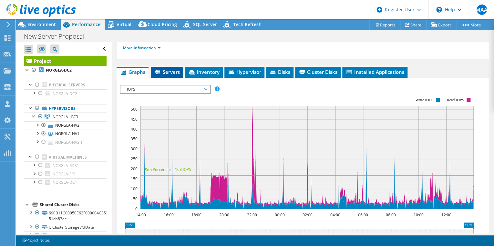
click at [173, 75] on span "Servers" at bounding box center [167, 72] width 26 height 6
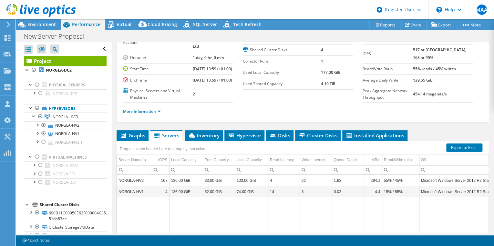
scroll to position [0, 0]
